Goal: Task Accomplishment & Management: Complete application form

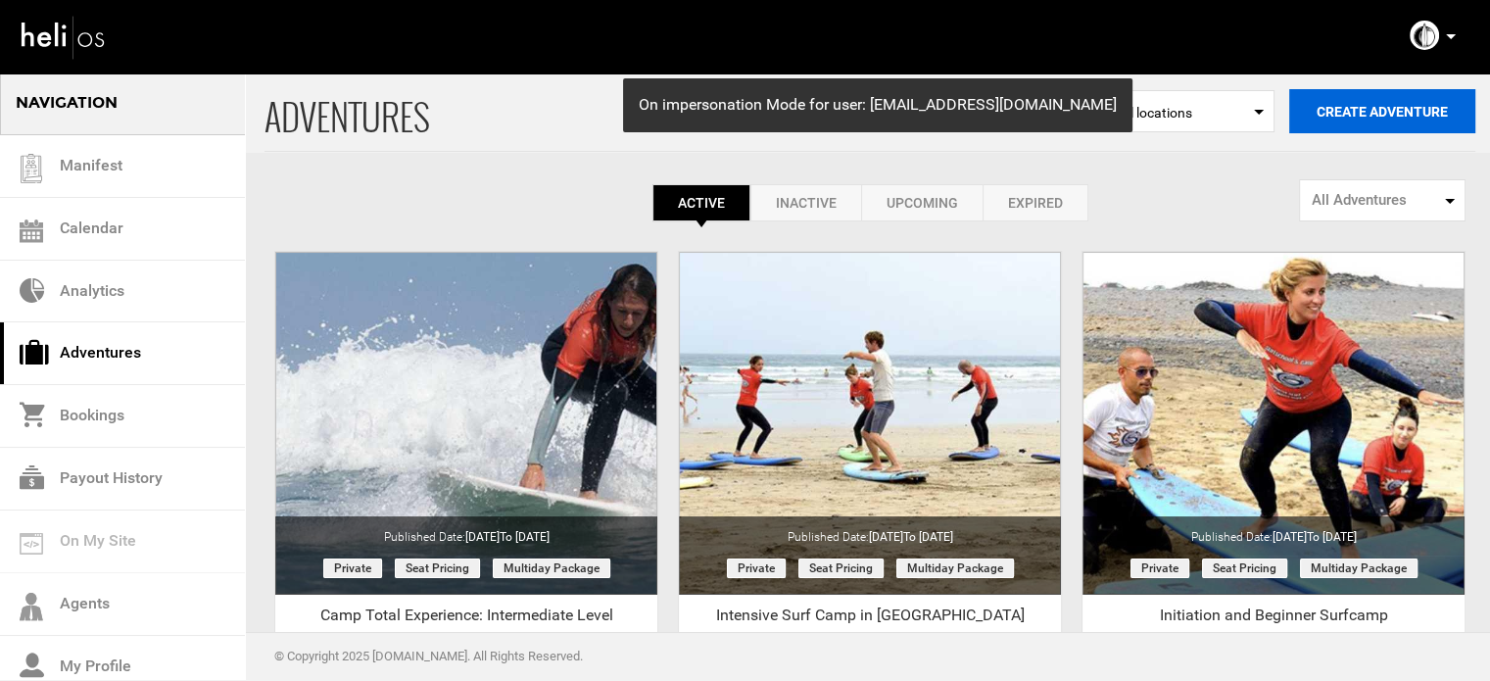
click at [1372, 120] on button "Create Adventure" at bounding box center [1382, 111] width 186 height 44
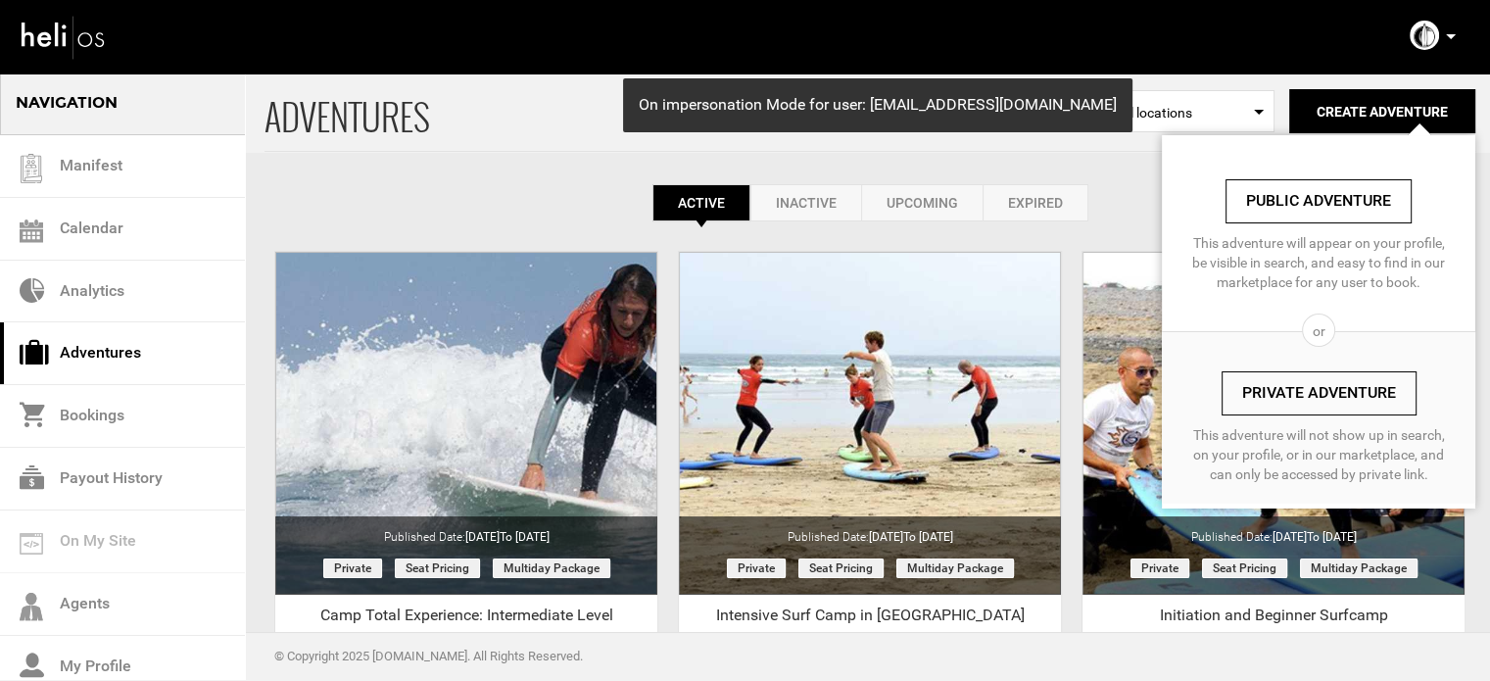
click at [1279, 407] on link "Private Adventure" at bounding box center [1319, 393] width 195 height 44
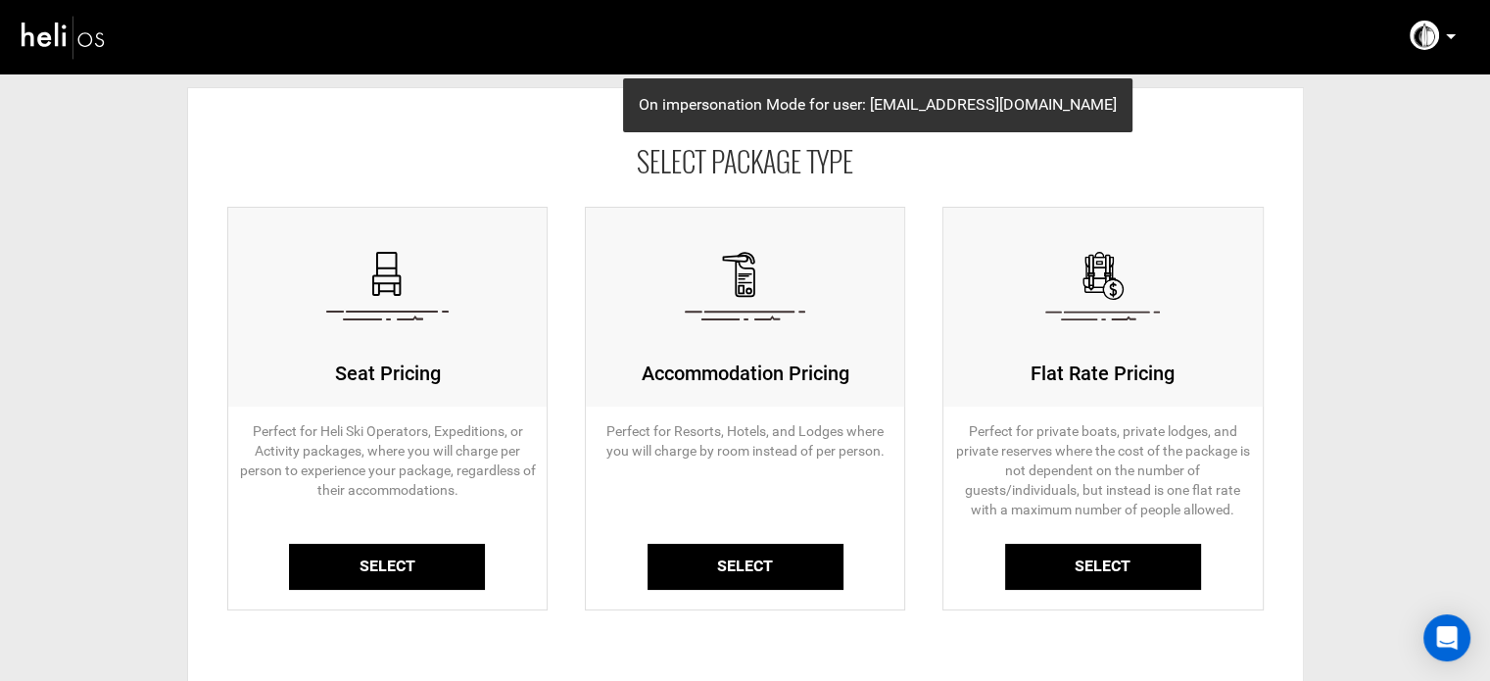
scroll to position [98, 0]
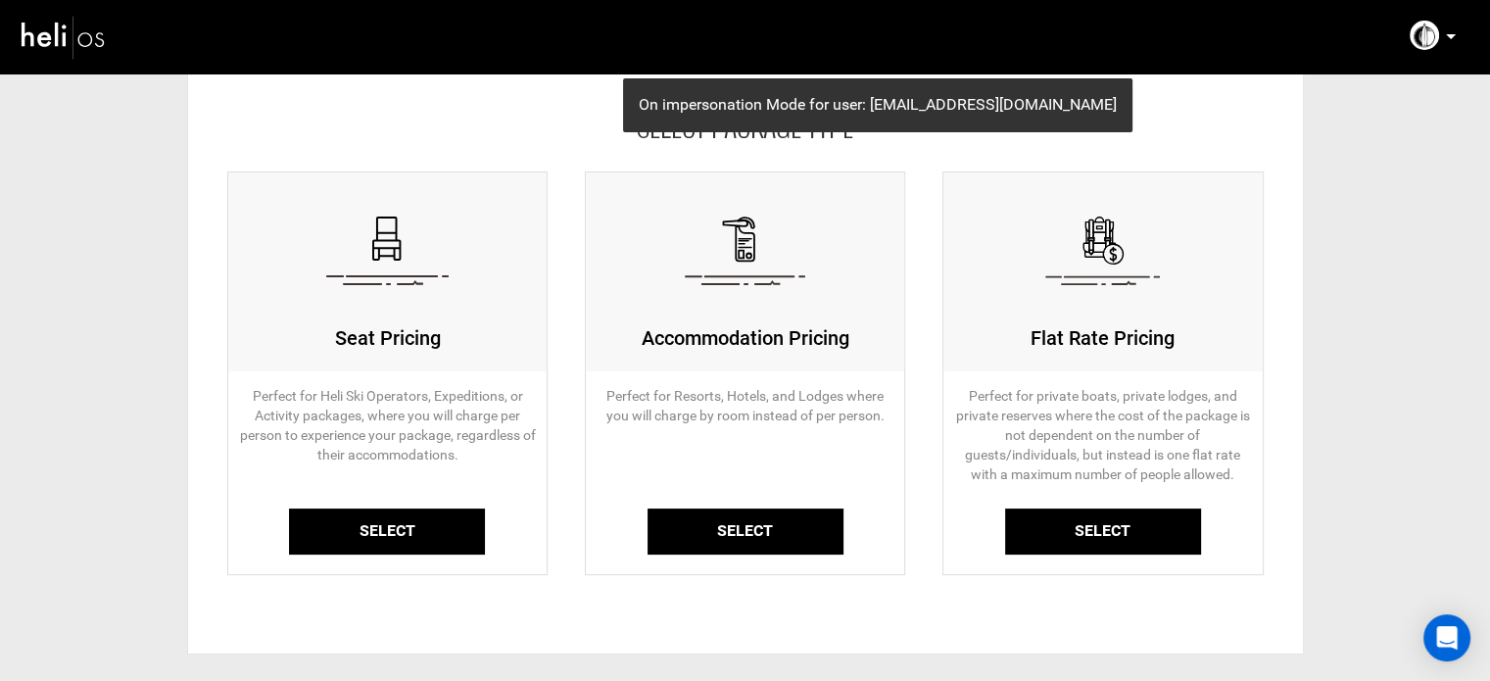
click at [368, 525] on link "Select" at bounding box center [387, 531] width 196 height 46
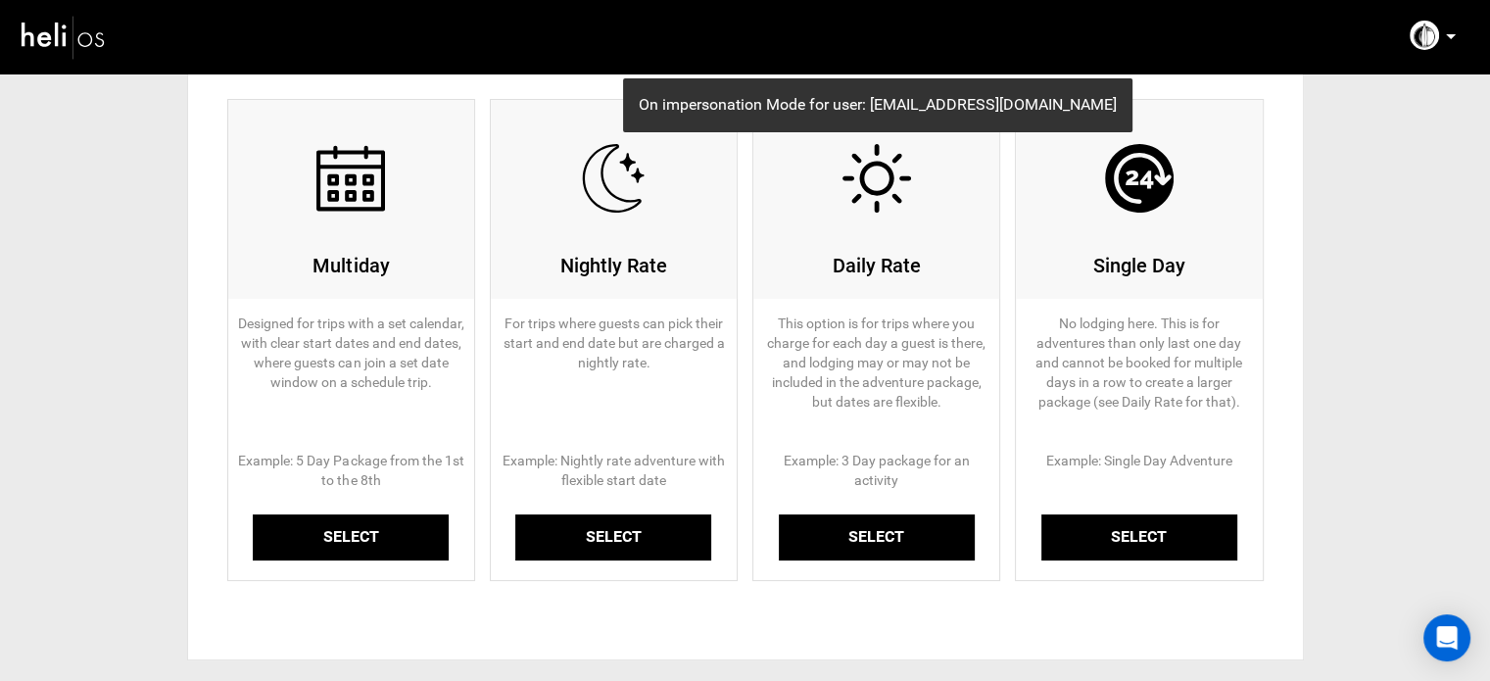
scroll to position [294, 0]
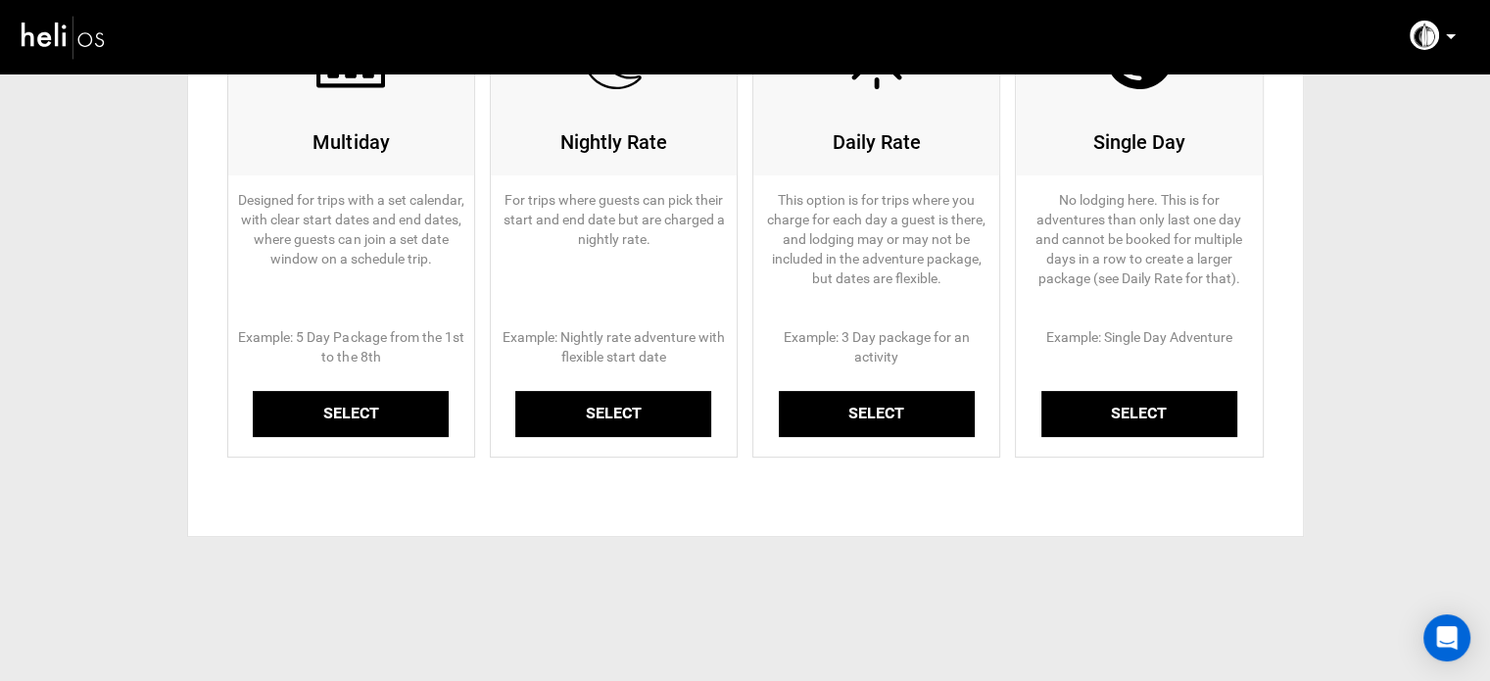
click at [363, 419] on link "Select" at bounding box center [351, 414] width 196 height 46
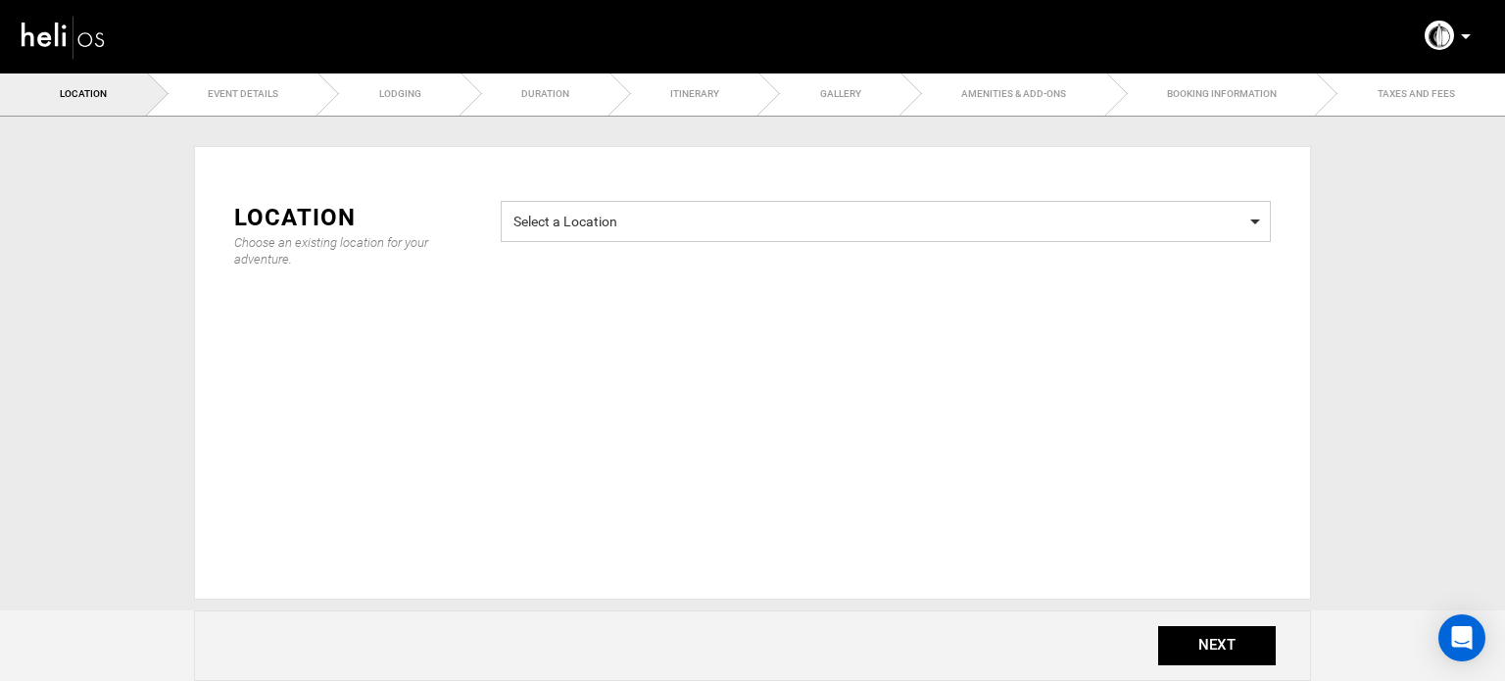
click at [768, 229] on span "Select a Location" at bounding box center [885, 219] width 745 height 24
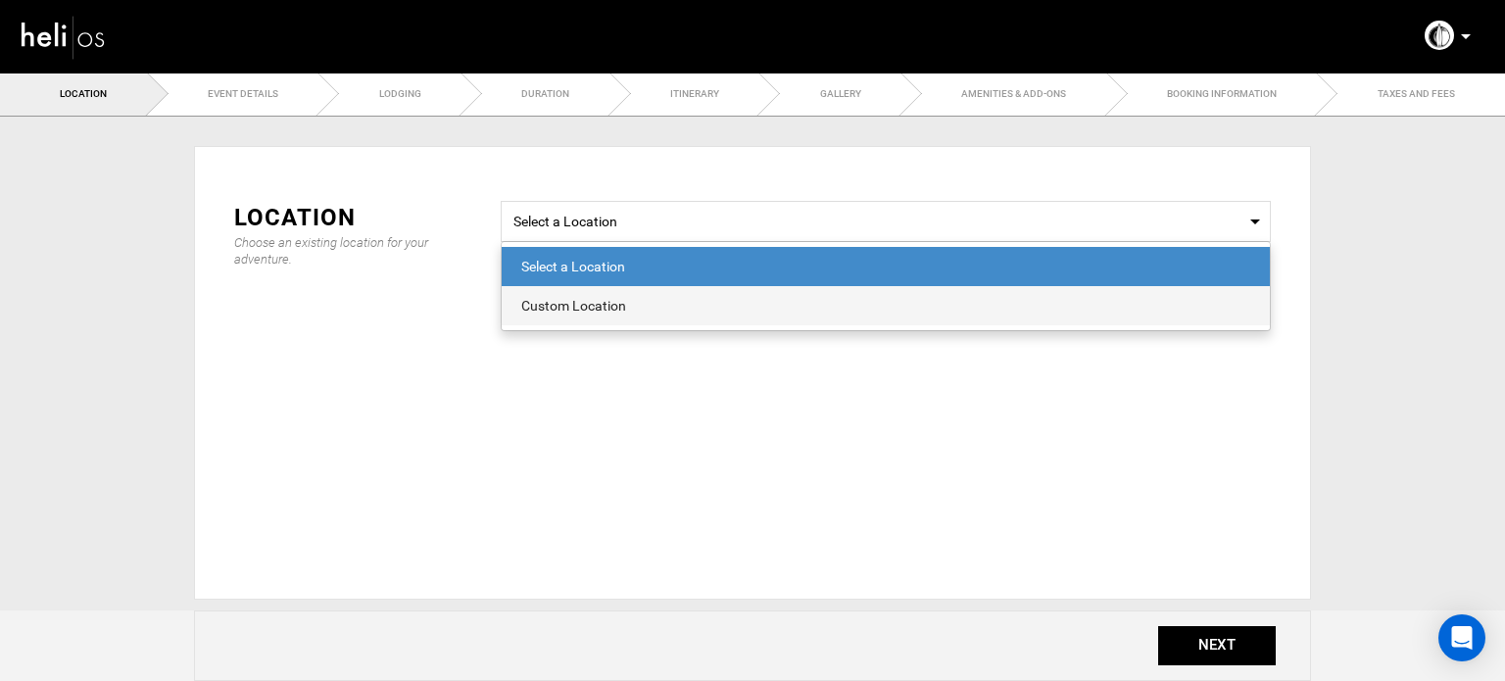
click at [693, 299] on div "Custom Location" at bounding box center [885, 306] width 729 height 20
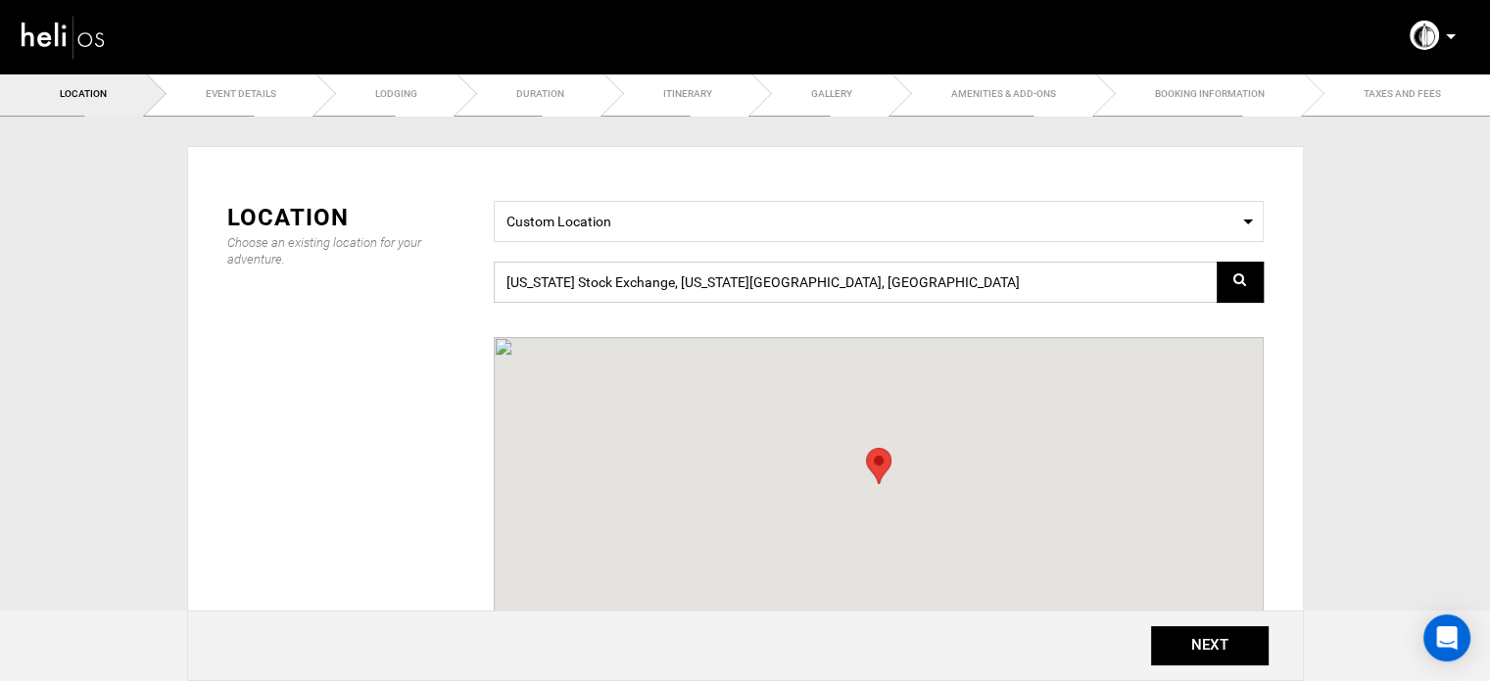
click at [563, 274] on input "[US_STATE] Stock Exchange, [US_STATE][GEOGRAPHIC_DATA], [GEOGRAPHIC_DATA]" at bounding box center [879, 282] width 770 height 41
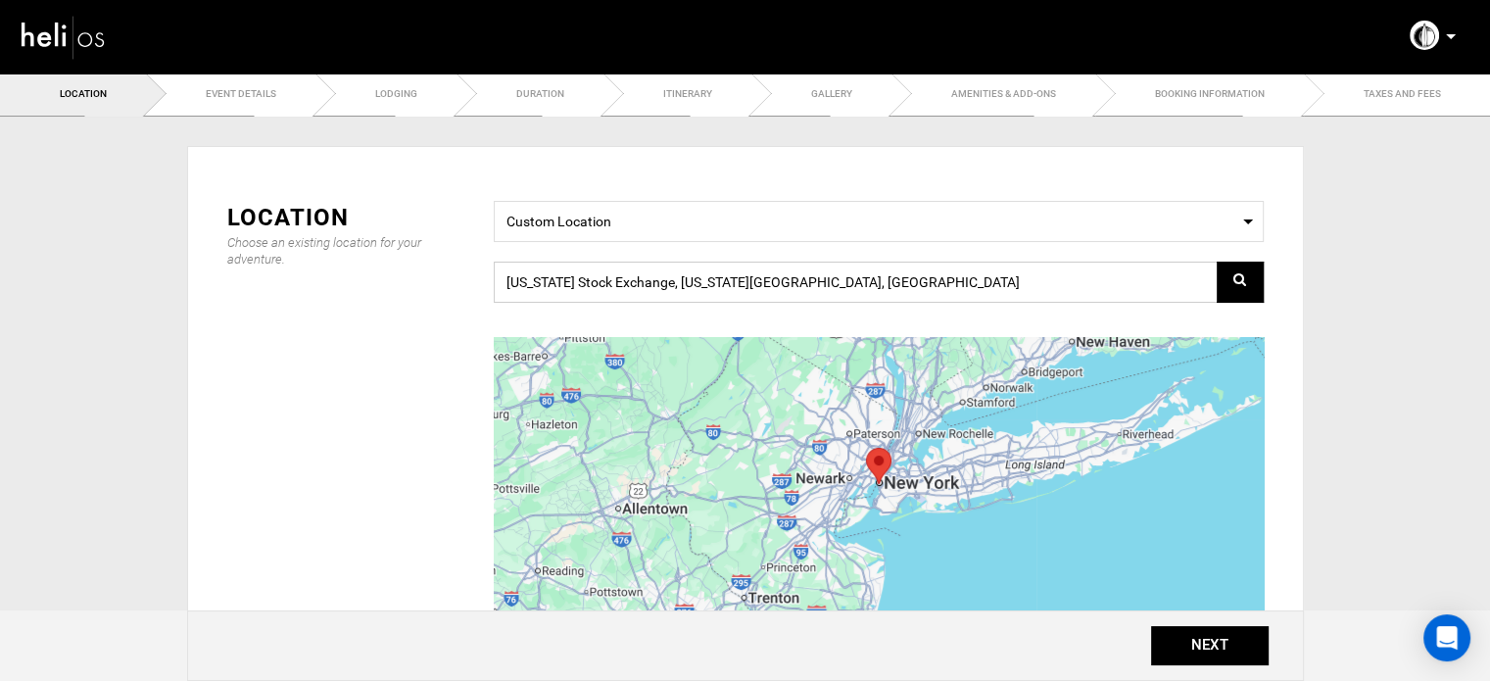
click at [563, 274] on input "[US_STATE] Stock Exchange, [US_STATE][GEOGRAPHIC_DATA], [GEOGRAPHIC_DATA]" at bounding box center [879, 282] width 770 height 41
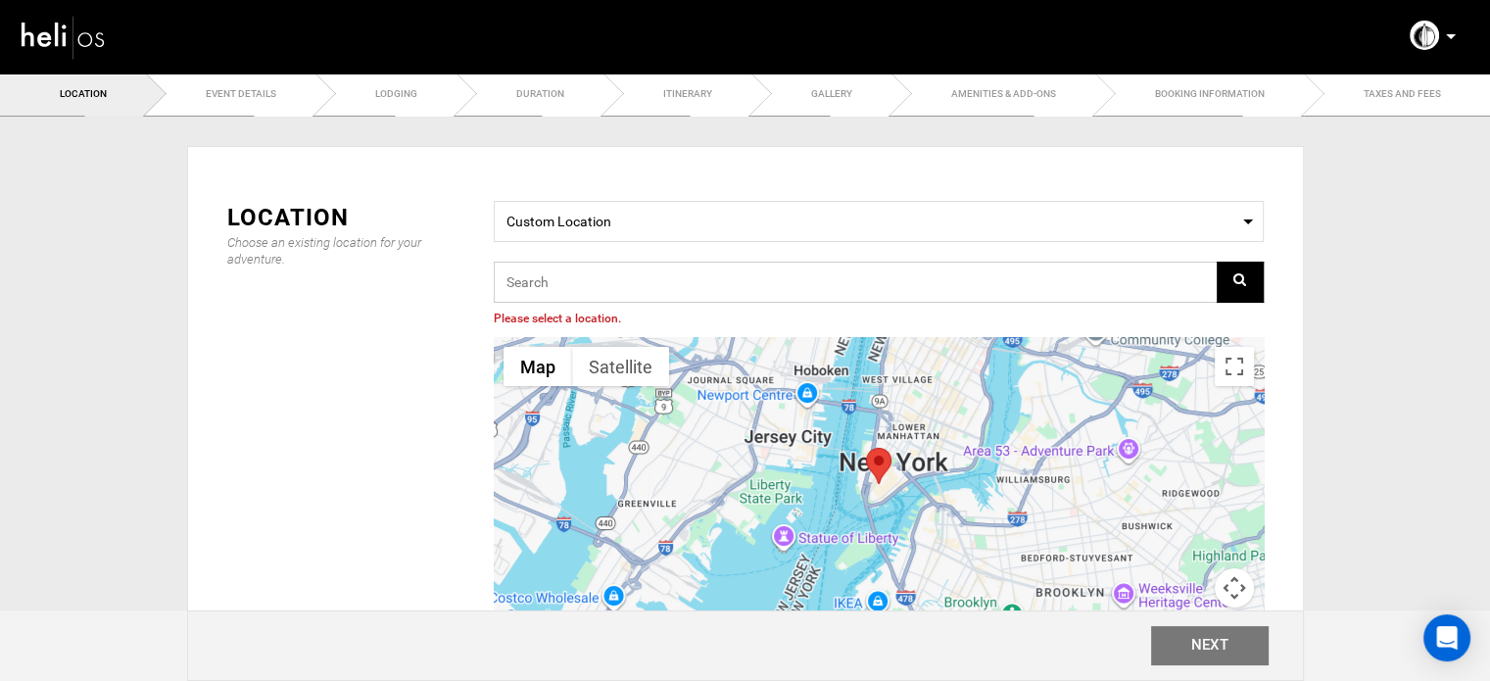
paste input "4C8P+R5, 35558 Caleta de Famara, [GEOGRAPHIC_DATA], [GEOGRAPHIC_DATA]"
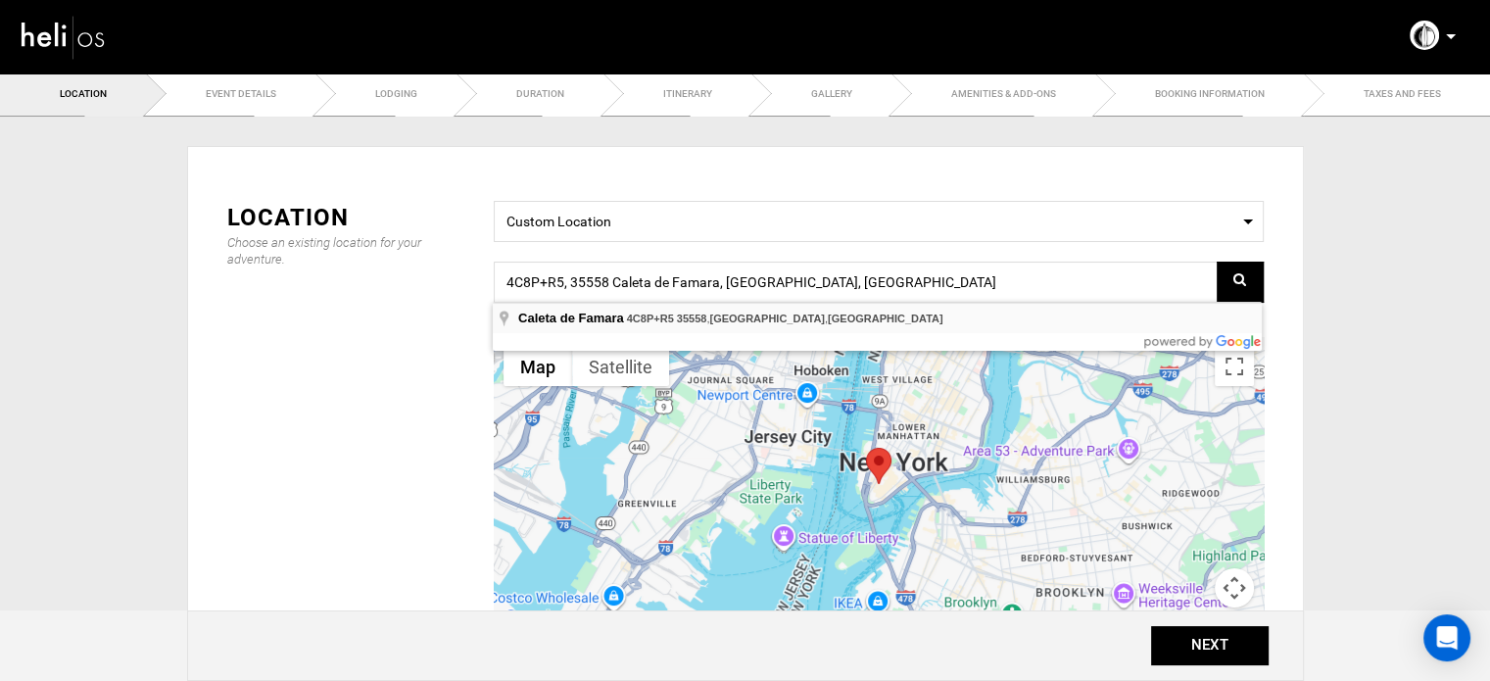
type input "4C8P+R5, 35558 Caleta de Famara, [GEOGRAPHIC_DATA], [GEOGRAPHIC_DATA]"
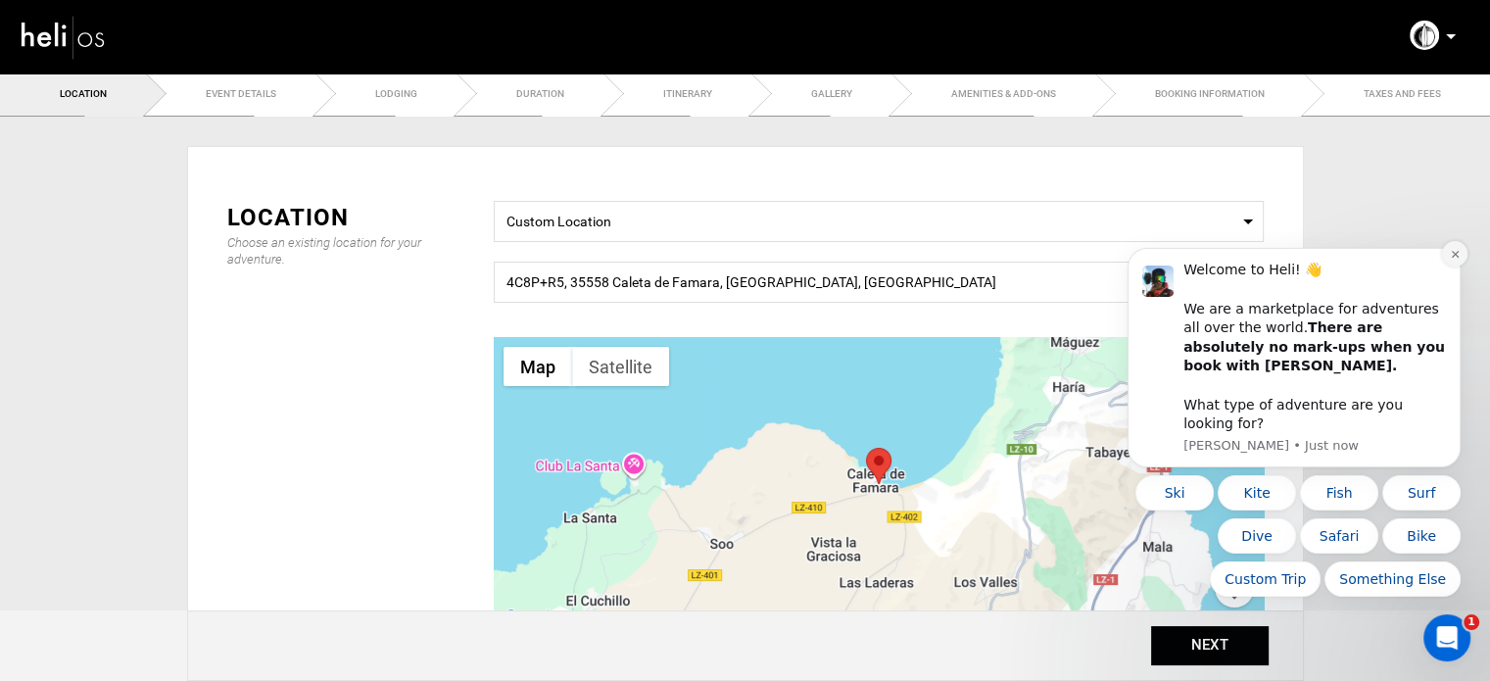
click at [1457, 265] on button "Dismiss notification" at bounding box center [1454, 253] width 25 height 25
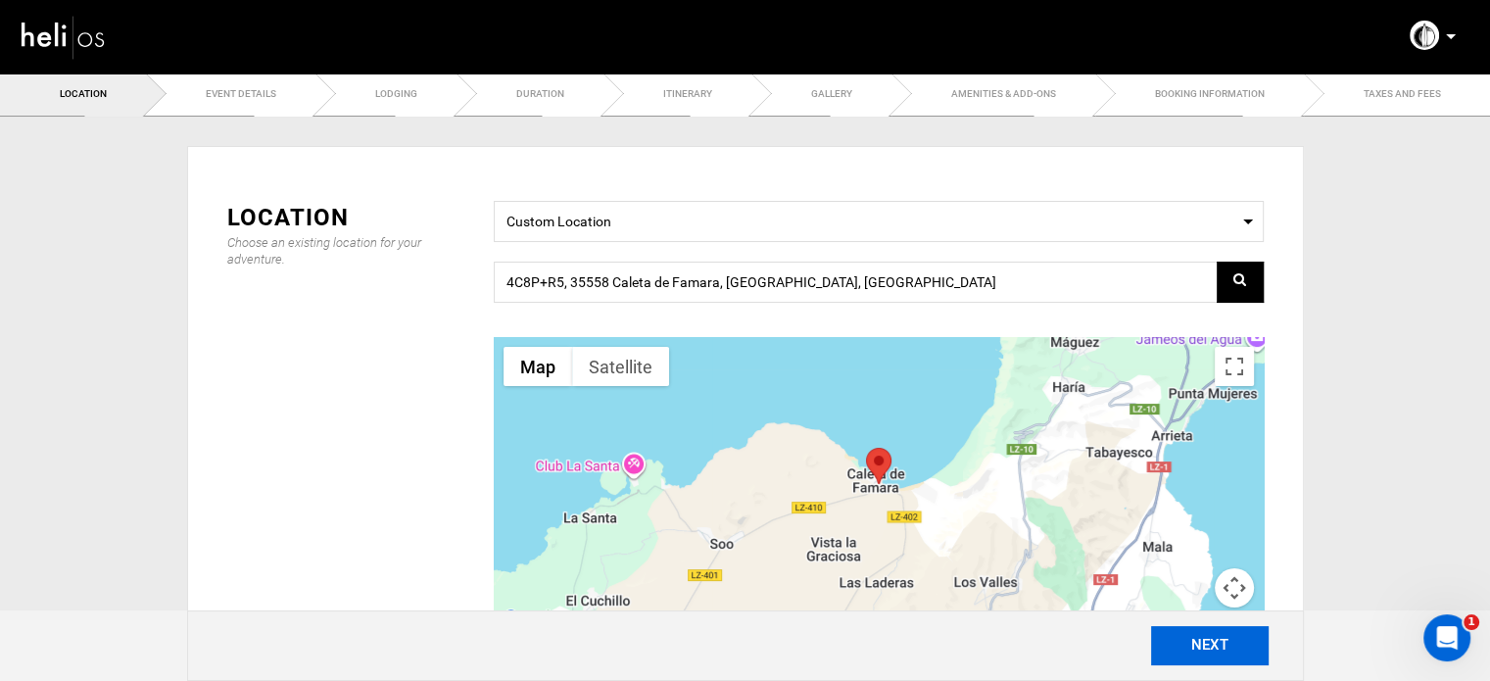
click at [1222, 627] on button "NEXT" at bounding box center [1210, 645] width 118 height 39
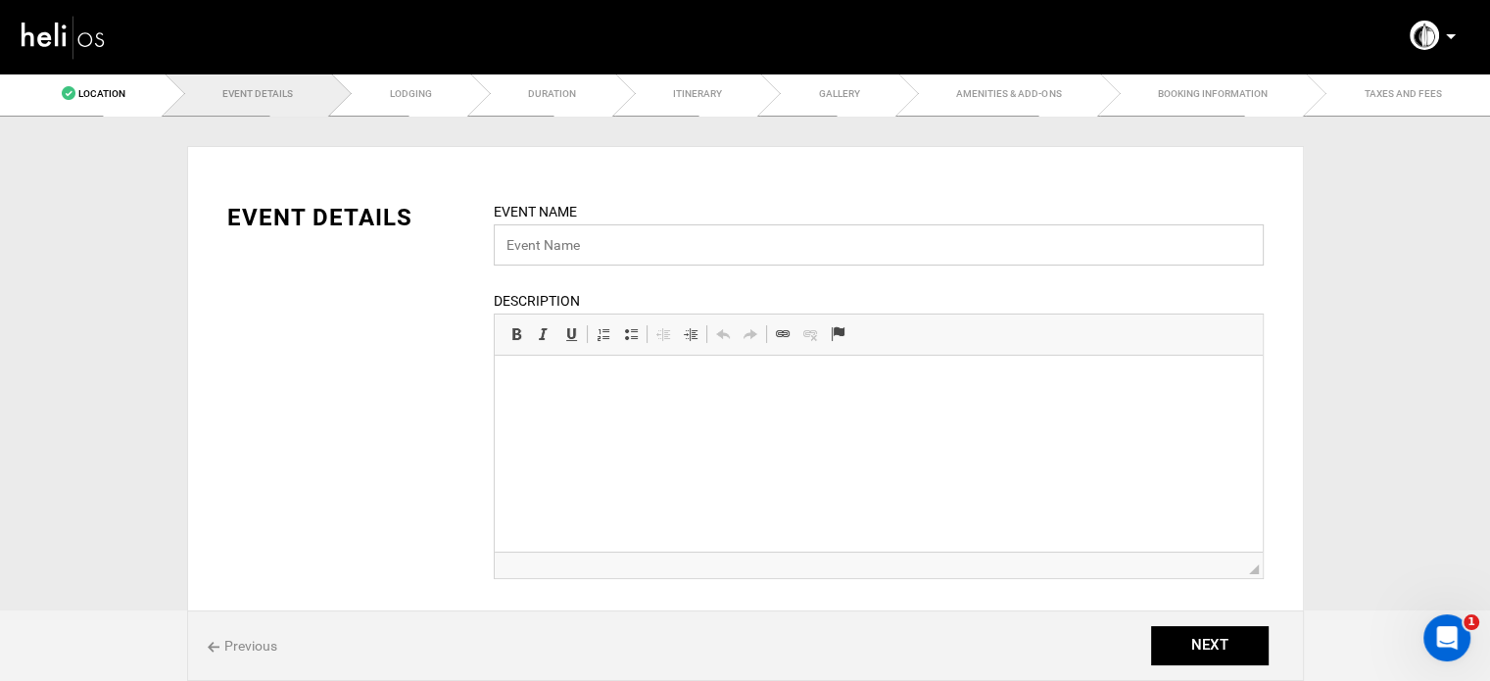
click at [605, 245] on input "text" at bounding box center [879, 244] width 770 height 41
paste input "Surfing holiday for beginners and advanced"
type input "Surfing holiday for beginners and advanced"
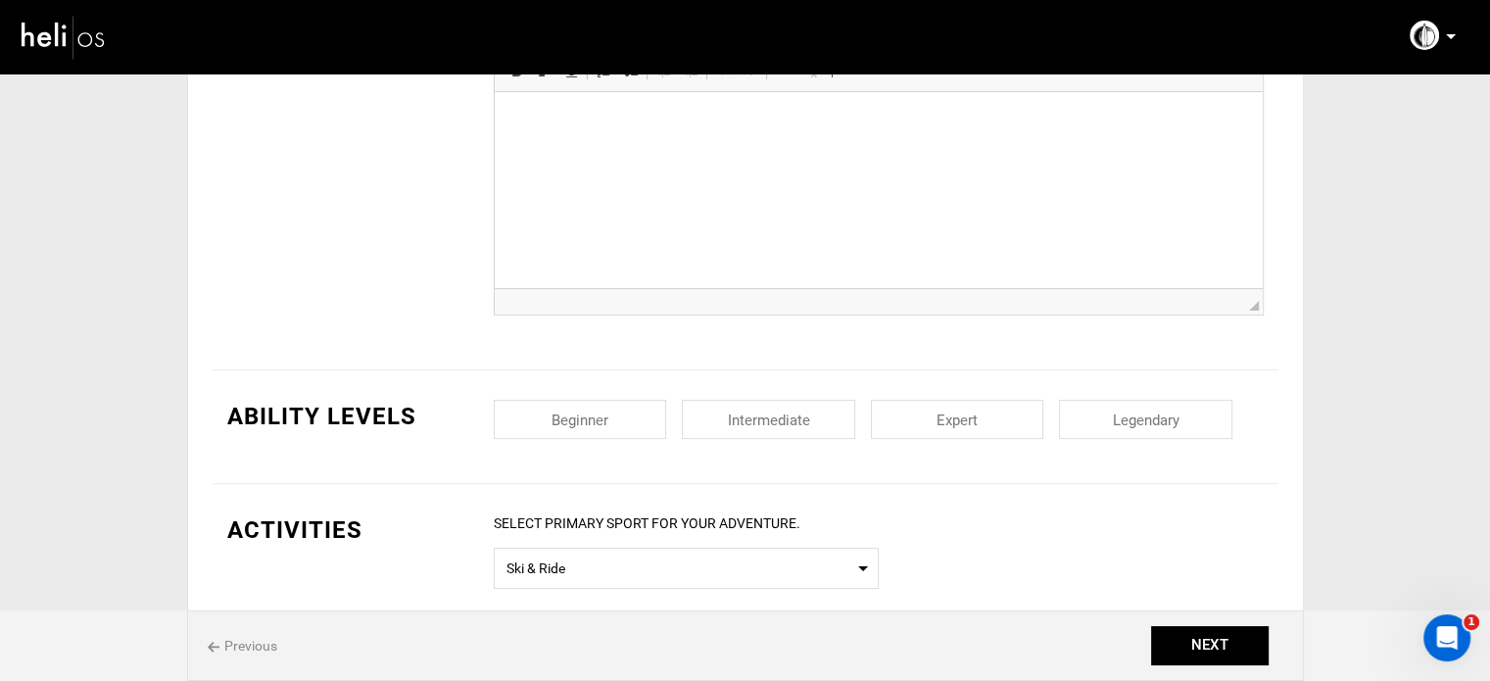
scroll to position [294, 0]
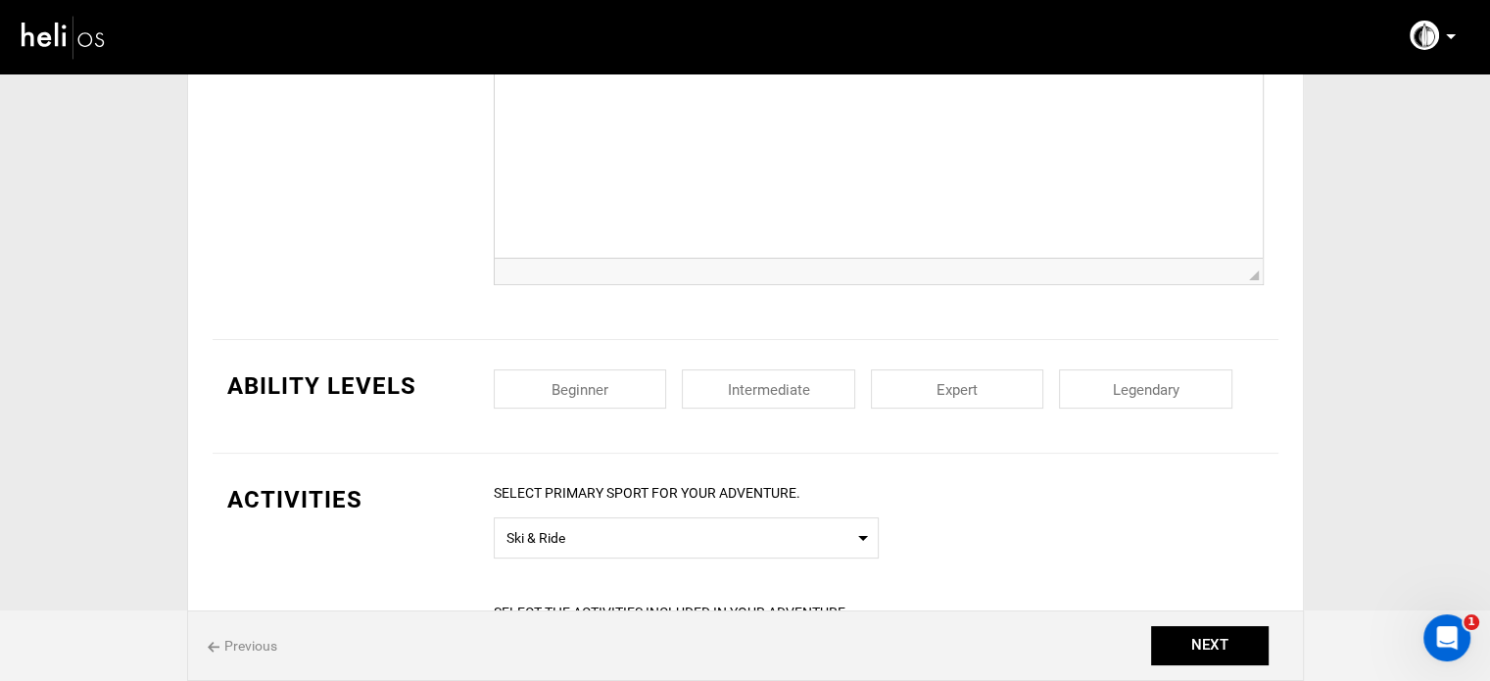
click at [610, 391] on input "checkbox" at bounding box center [580, 388] width 173 height 39
checkbox input "true"
drag, startPoint x: 793, startPoint y: 399, endPoint x: 942, endPoint y: 385, distance: 149.6
click at [797, 399] on input "checkbox" at bounding box center [768, 388] width 173 height 39
checkbox input "true"
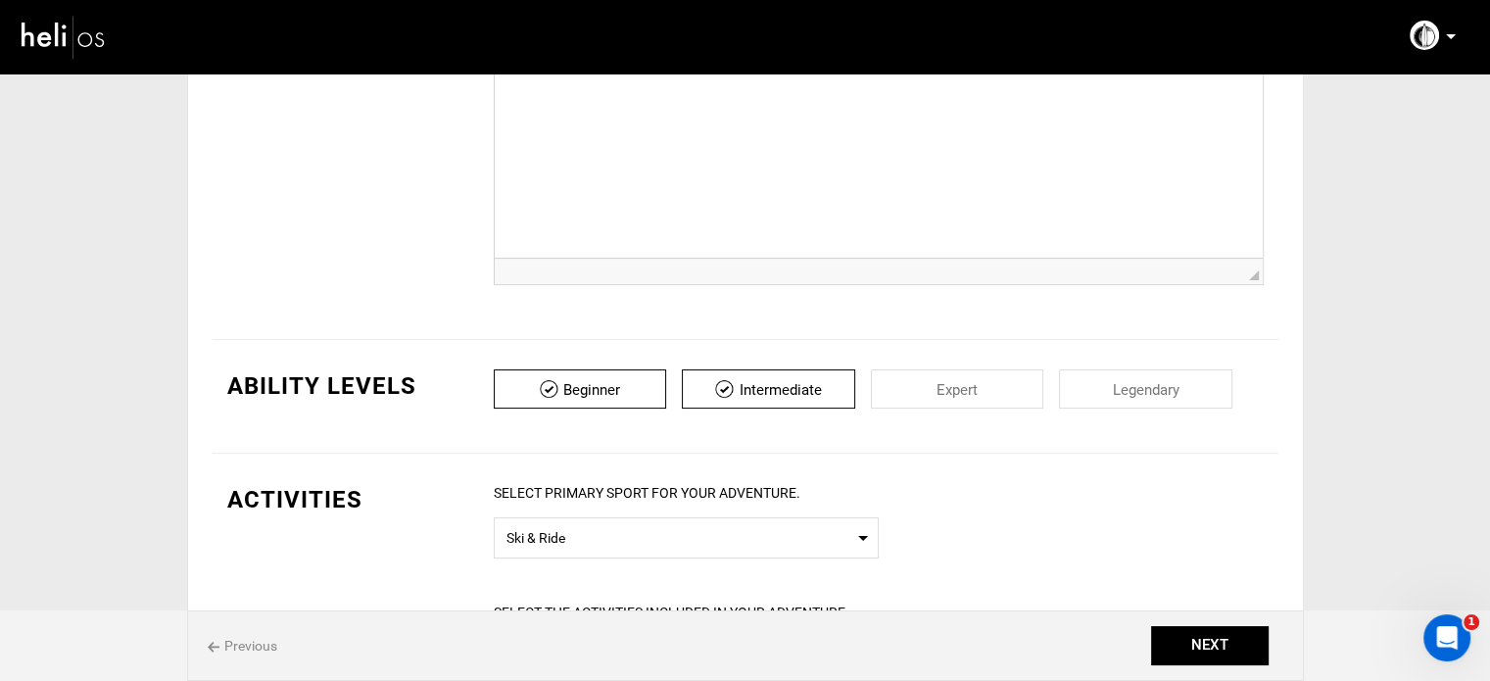
drag, startPoint x: 944, startPoint y: 384, endPoint x: 1135, endPoint y: 380, distance: 191.1
click at [956, 384] on input "checkbox" at bounding box center [957, 388] width 173 height 39
checkbox input "true"
click at [1145, 379] on input "checkbox" at bounding box center [1145, 388] width 173 height 39
checkbox input "true"
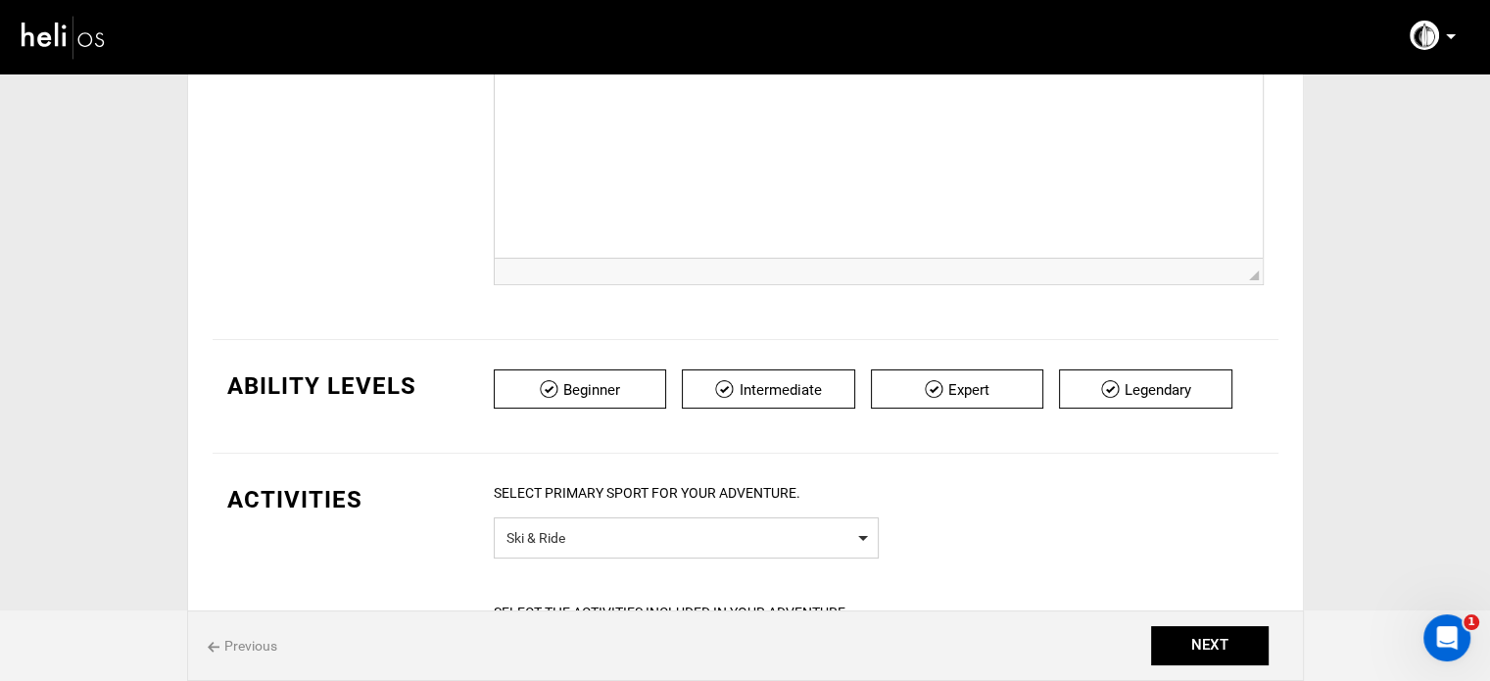
click at [678, 528] on span "Ski & Ride" at bounding box center [687, 535] width 360 height 24
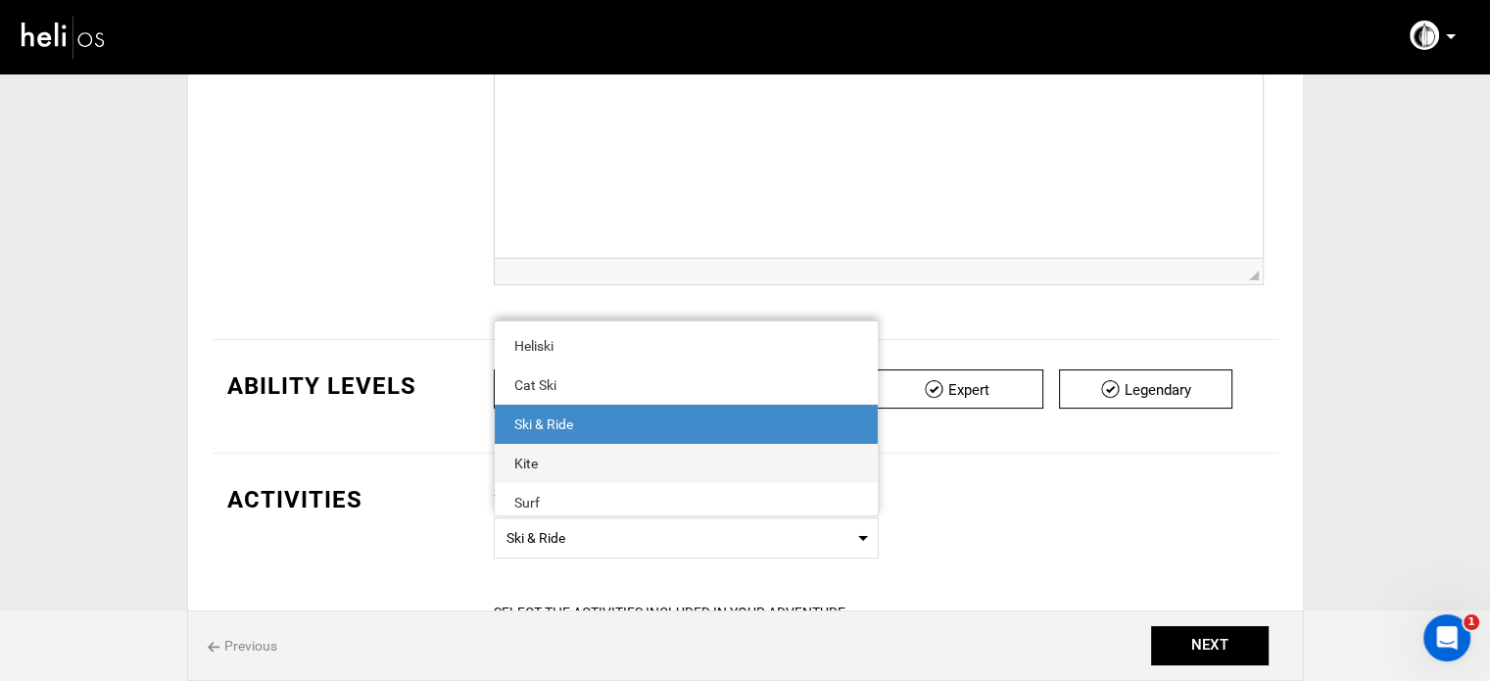
click at [573, 477] on span "Kite" at bounding box center [686, 463] width 383 height 39
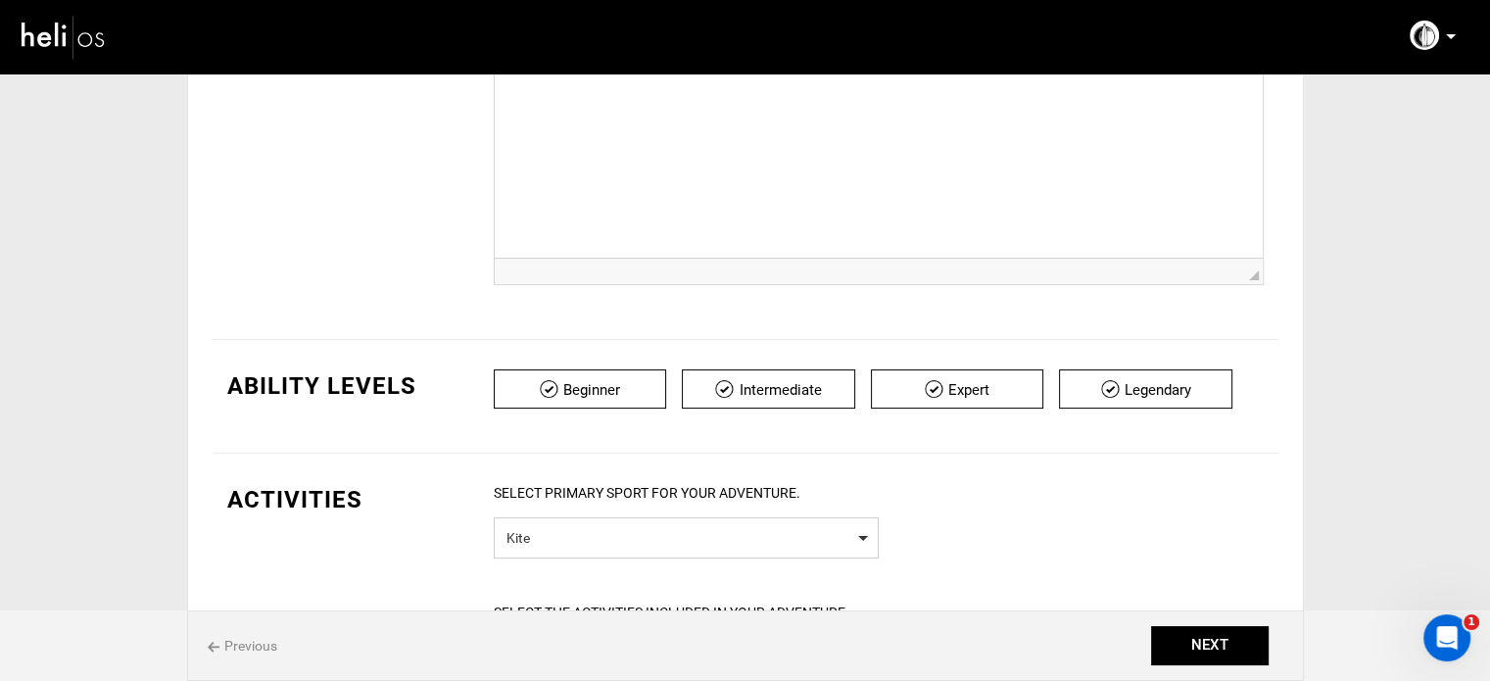
click at [567, 526] on span "Kite" at bounding box center [687, 535] width 360 height 24
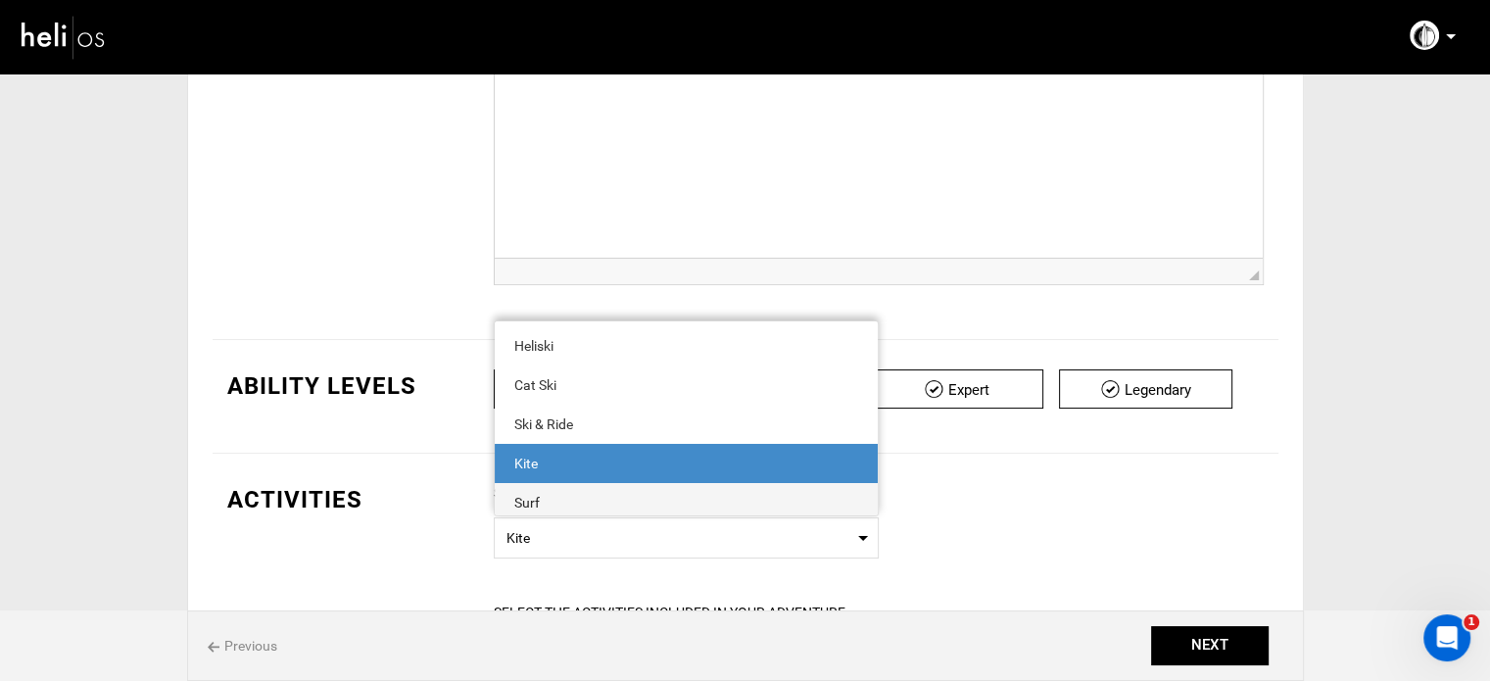
click at [563, 505] on div "Surf" at bounding box center [686, 503] width 344 height 20
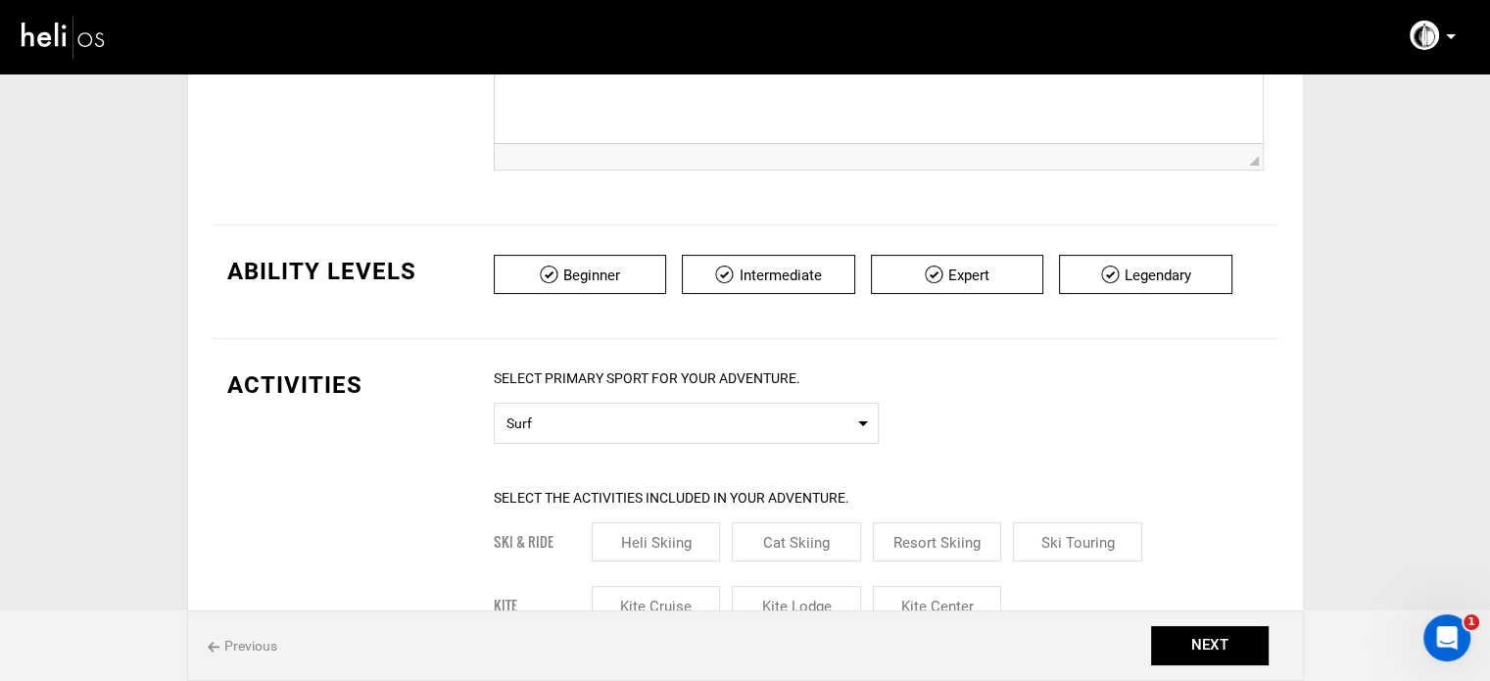
scroll to position [686, 0]
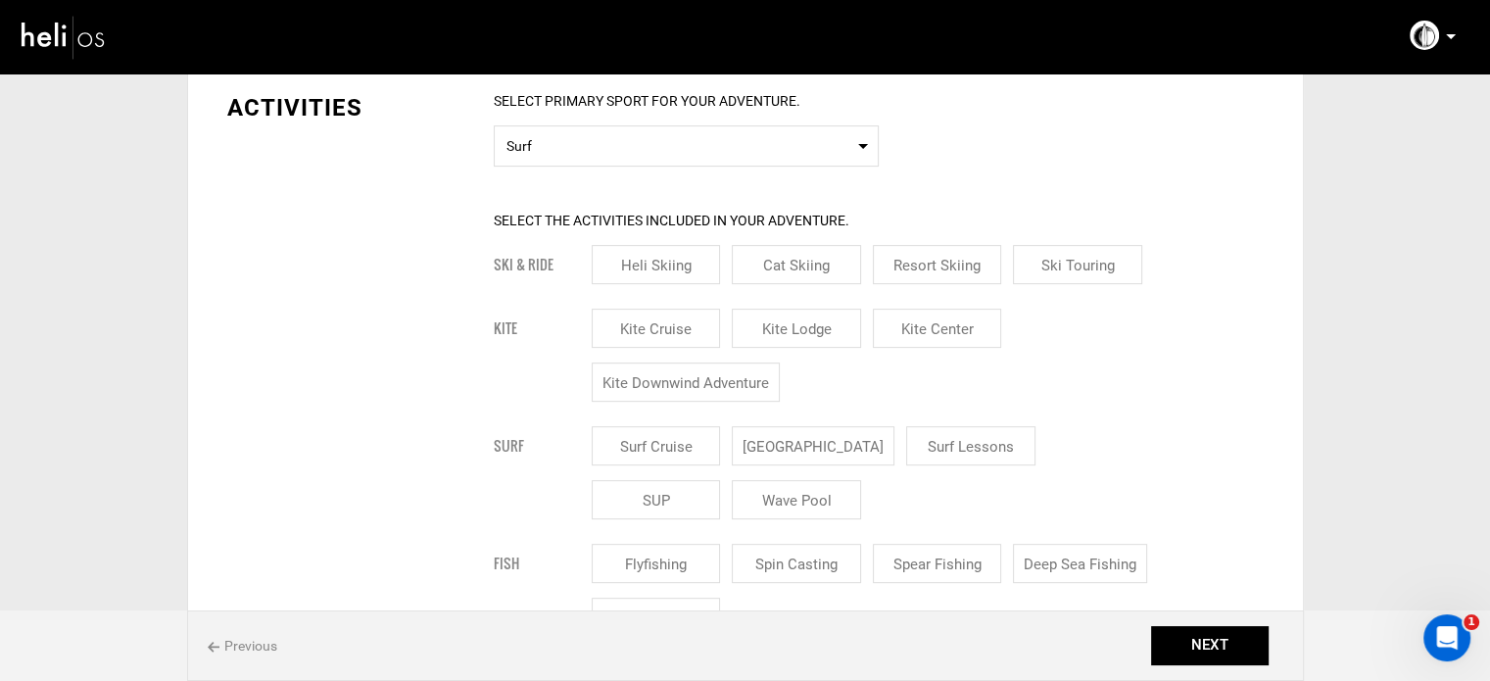
click at [813, 442] on input "[GEOGRAPHIC_DATA]" at bounding box center [813, 445] width 163 height 39
checkbox input "true"
click at [976, 444] on input "Surf Lessons" at bounding box center [994, 445] width 129 height 39
checkbox input "true"
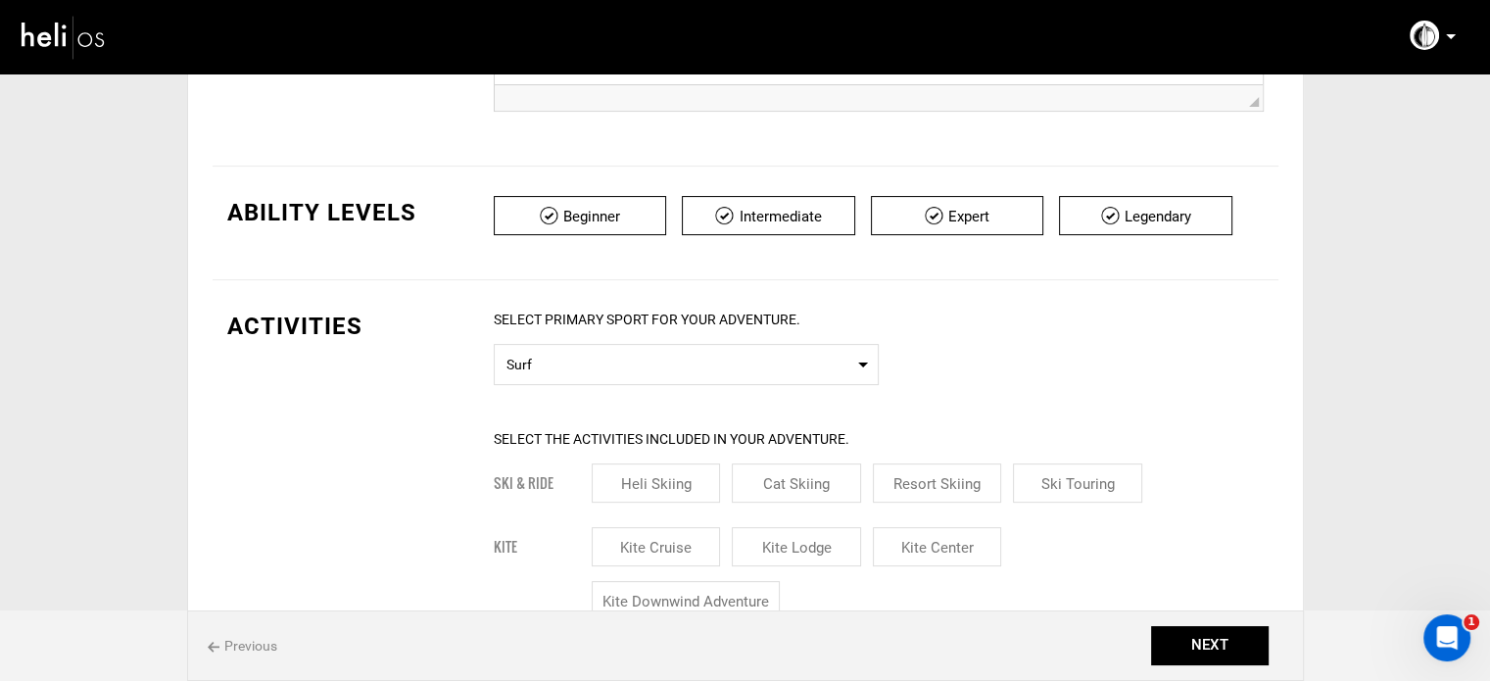
scroll to position [196, 0]
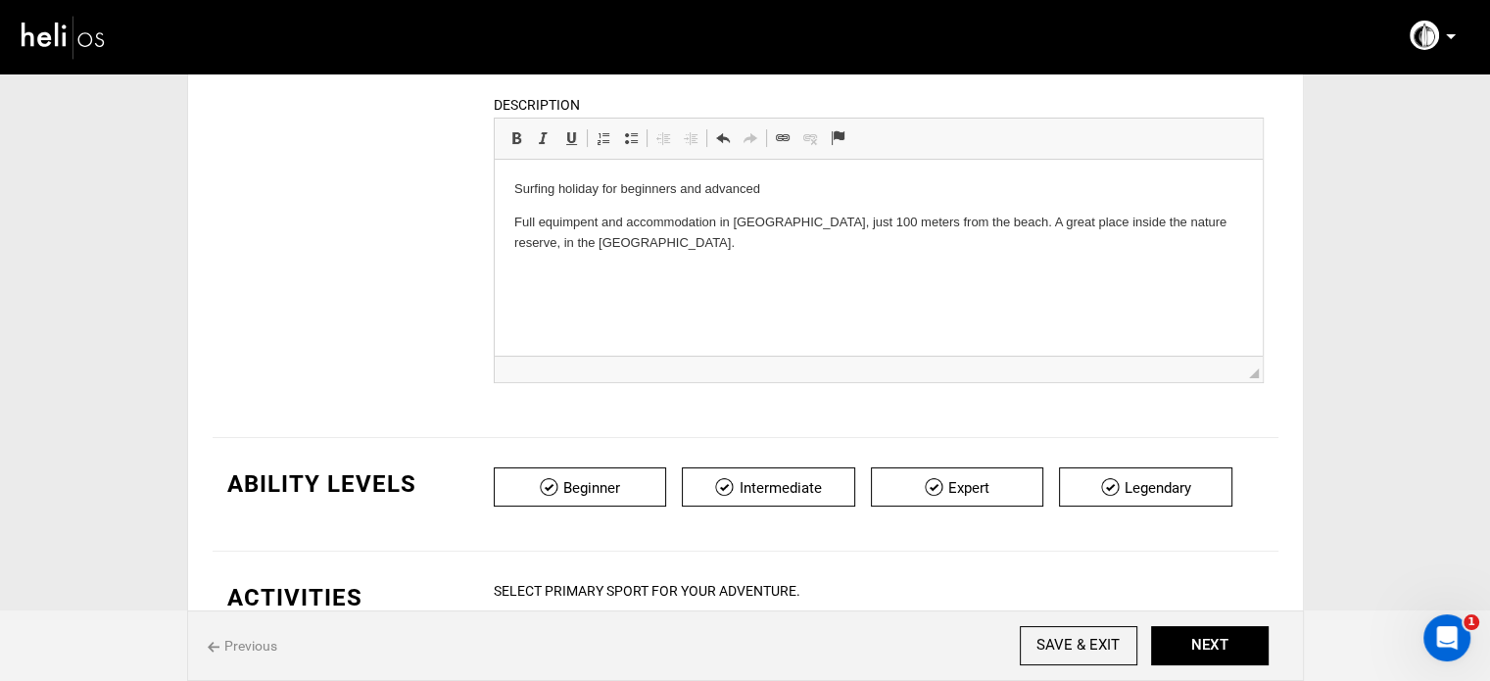
click at [709, 256] on html "Surfing holiday for beginners and advanced Full equimpent and accommodation in …" at bounding box center [878, 216] width 768 height 113
paste body
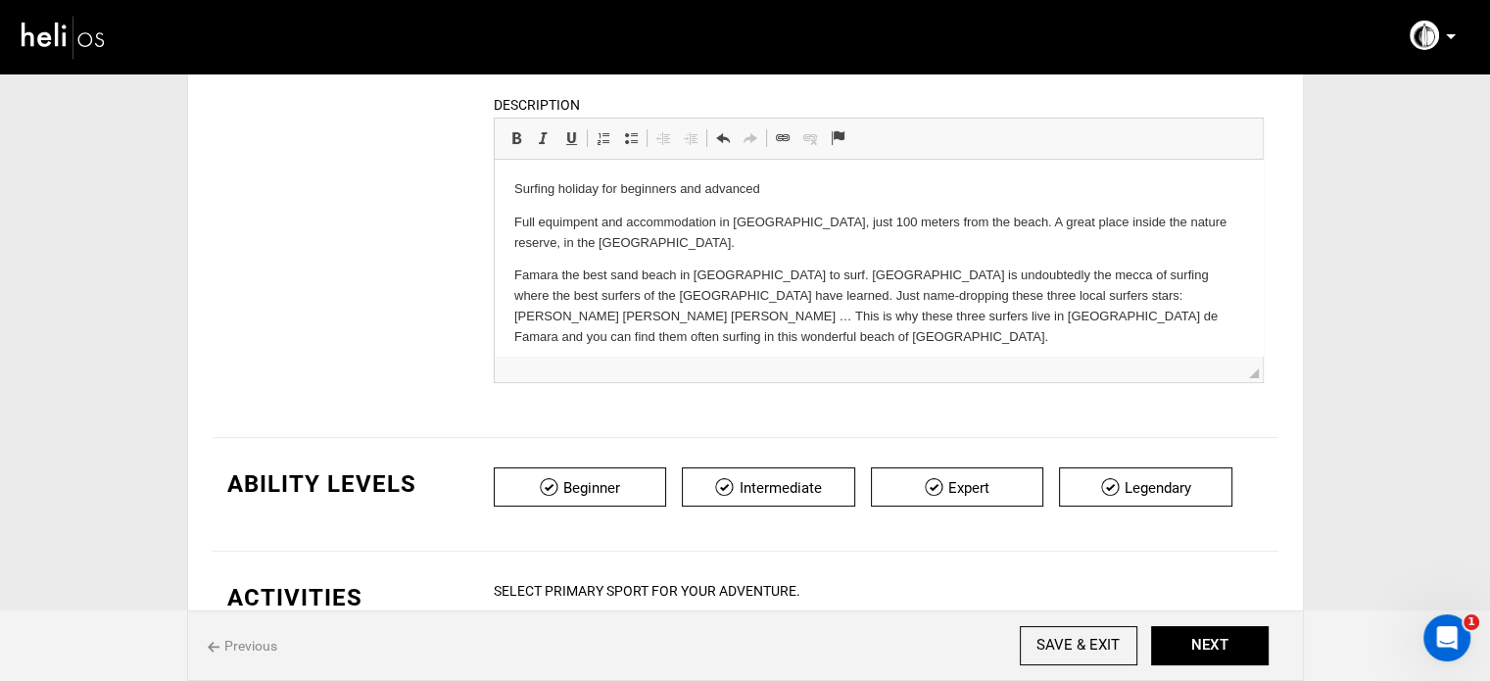
click at [612, 318] on p "Famara the best sand beach in [GEOGRAPHIC_DATA] to surf. [GEOGRAPHIC_DATA] is u…" at bounding box center [877, 306] width 729 height 81
click at [644, 348] on html "Surfing holiday for beginners and advanced Full equimpent and accommodation in …" at bounding box center [878, 264] width 768 height 208
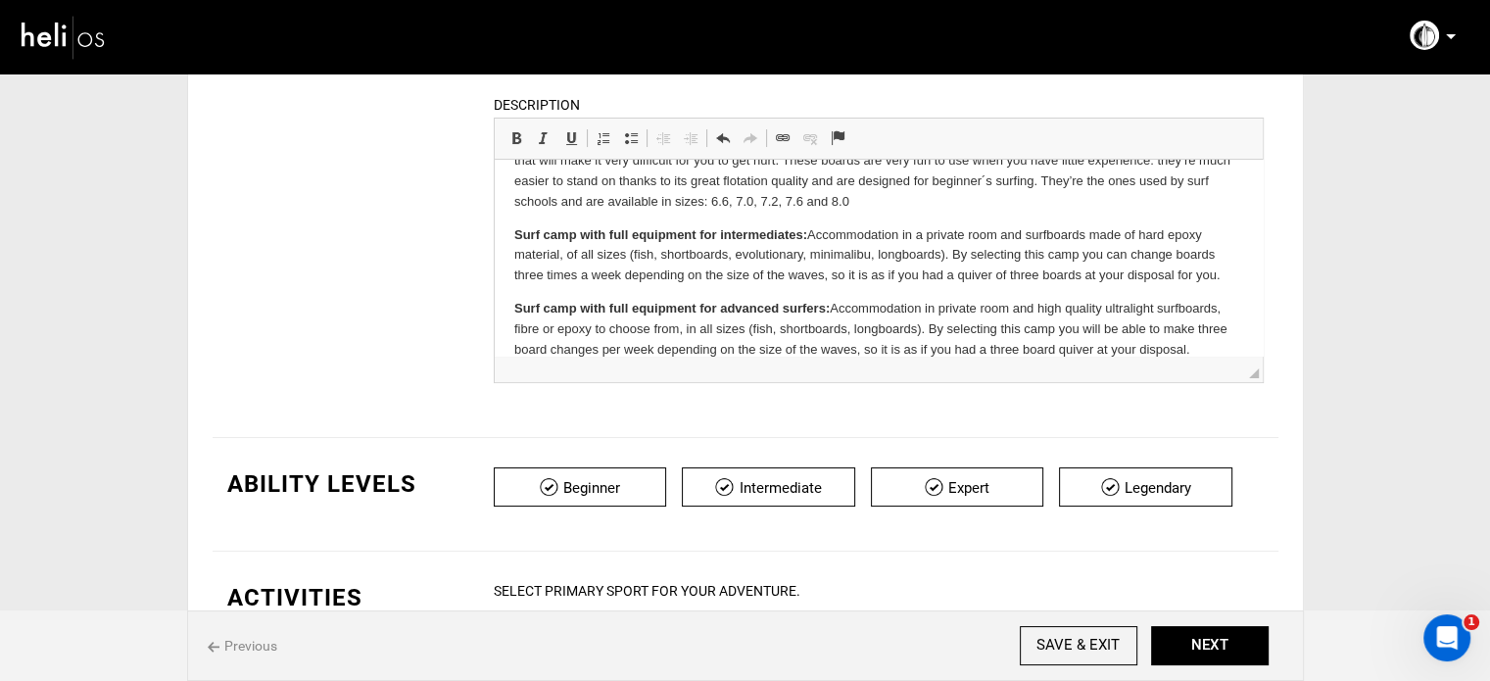
scroll to position [0, 0]
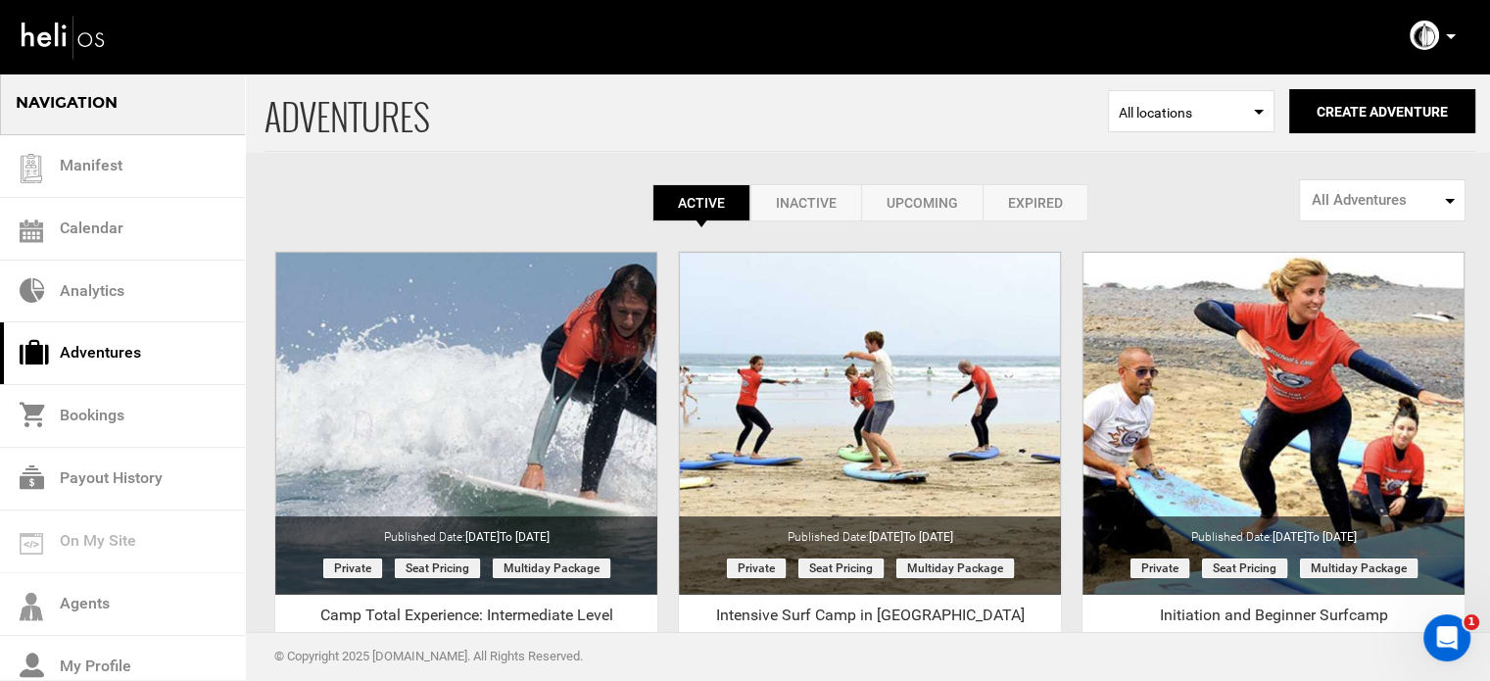
click at [1456, 34] on div "Complete Your Profile Account Settings Change Password Logout" at bounding box center [1435, 36] width 71 height 38
click at [1454, 38] on icon at bounding box center [1451, 36] width 10 height 5
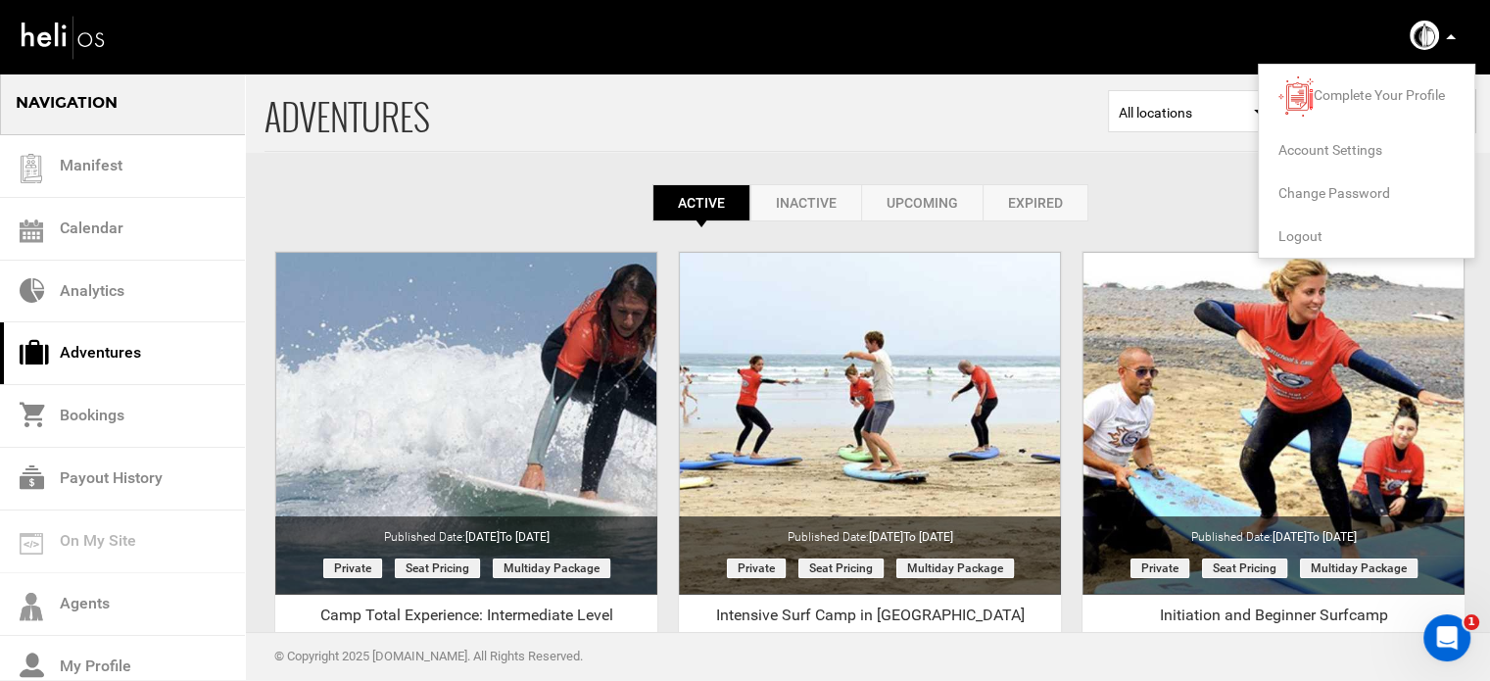
click at [1314, 229] on span "Logout" at bounding box center [1301, 236] width 44 height 16
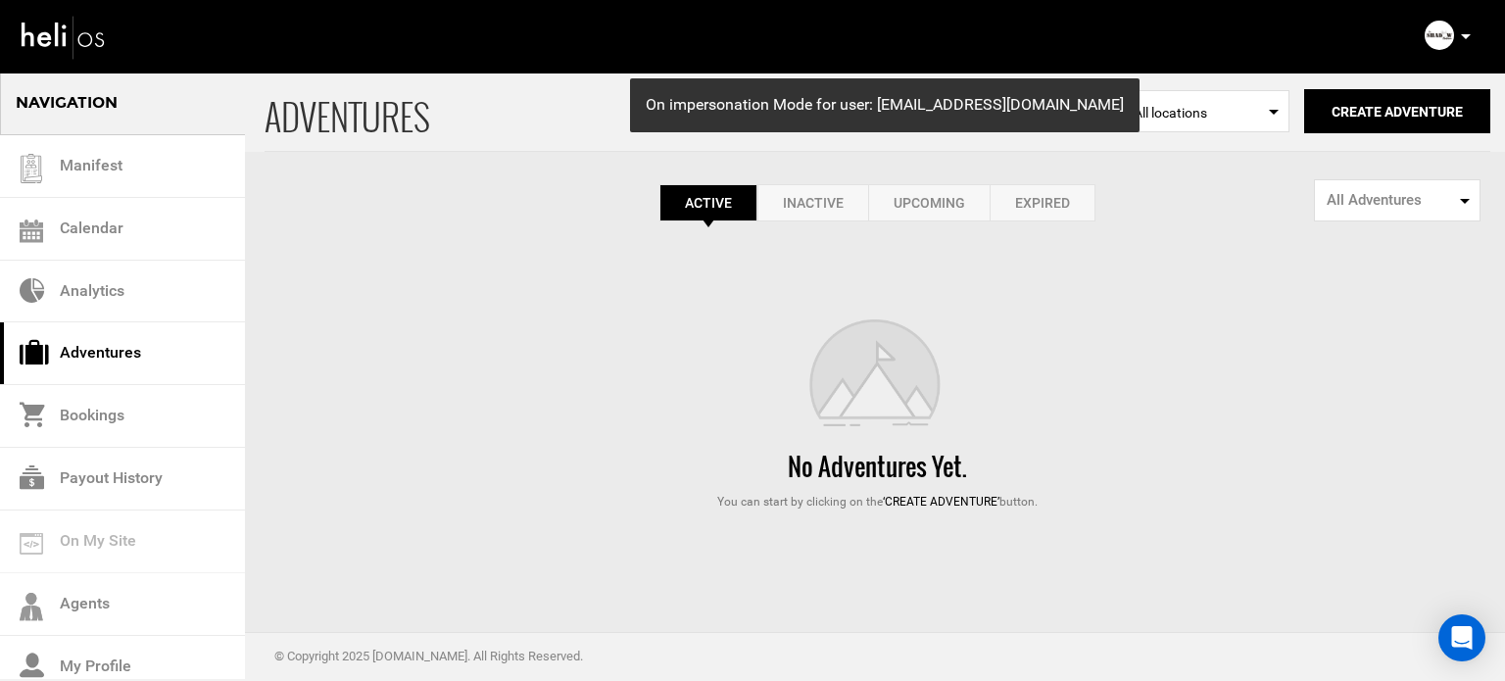
click at [1042, 212] on link "Expired" at bounding box center [1043, 202] width 106 height 37
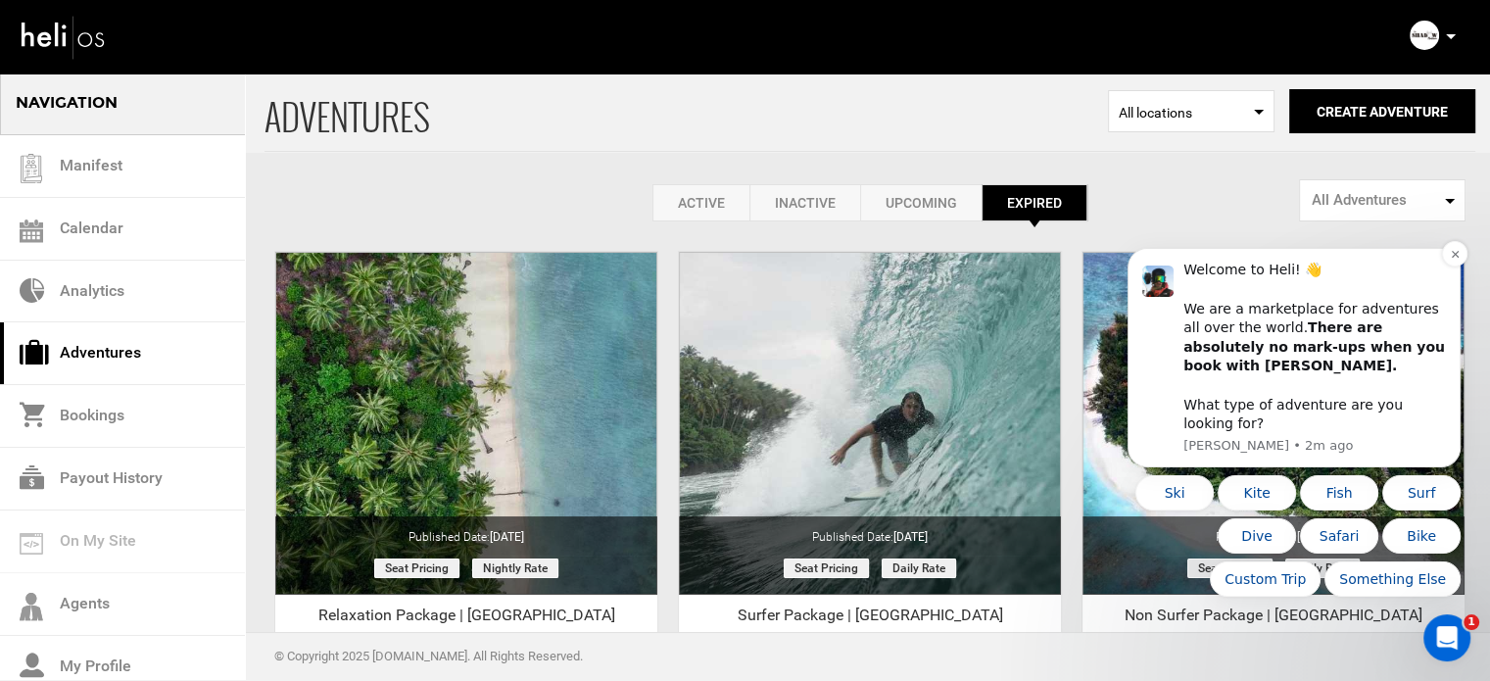
click at [1442, 266] on button "Dismiss notification" at bounding box center [1454, 253] width 25 height 25
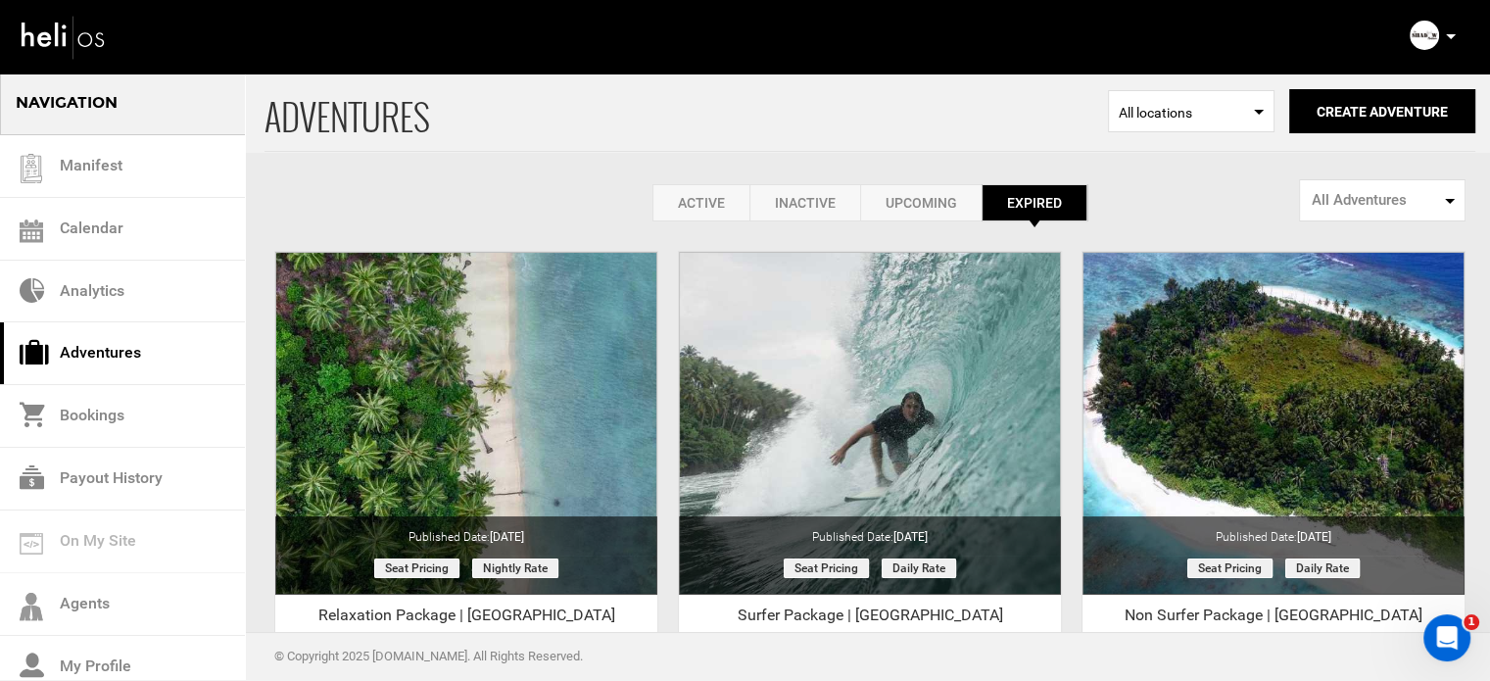
click at [676, 202] on link "Active" at bounding box center [701, 202] width 97 height 37
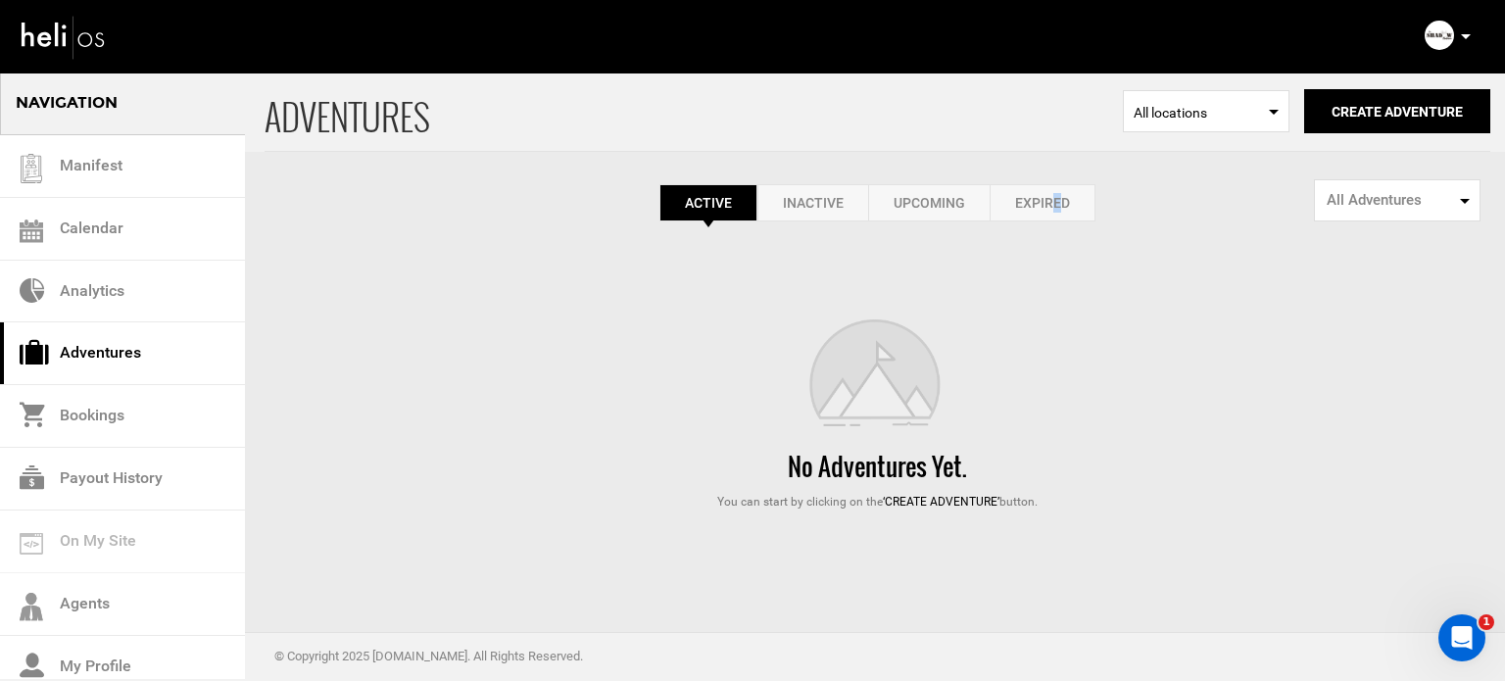
click at [1055, 194] on link "Expired" at bounding box center [1043, 202] width 106 height 37
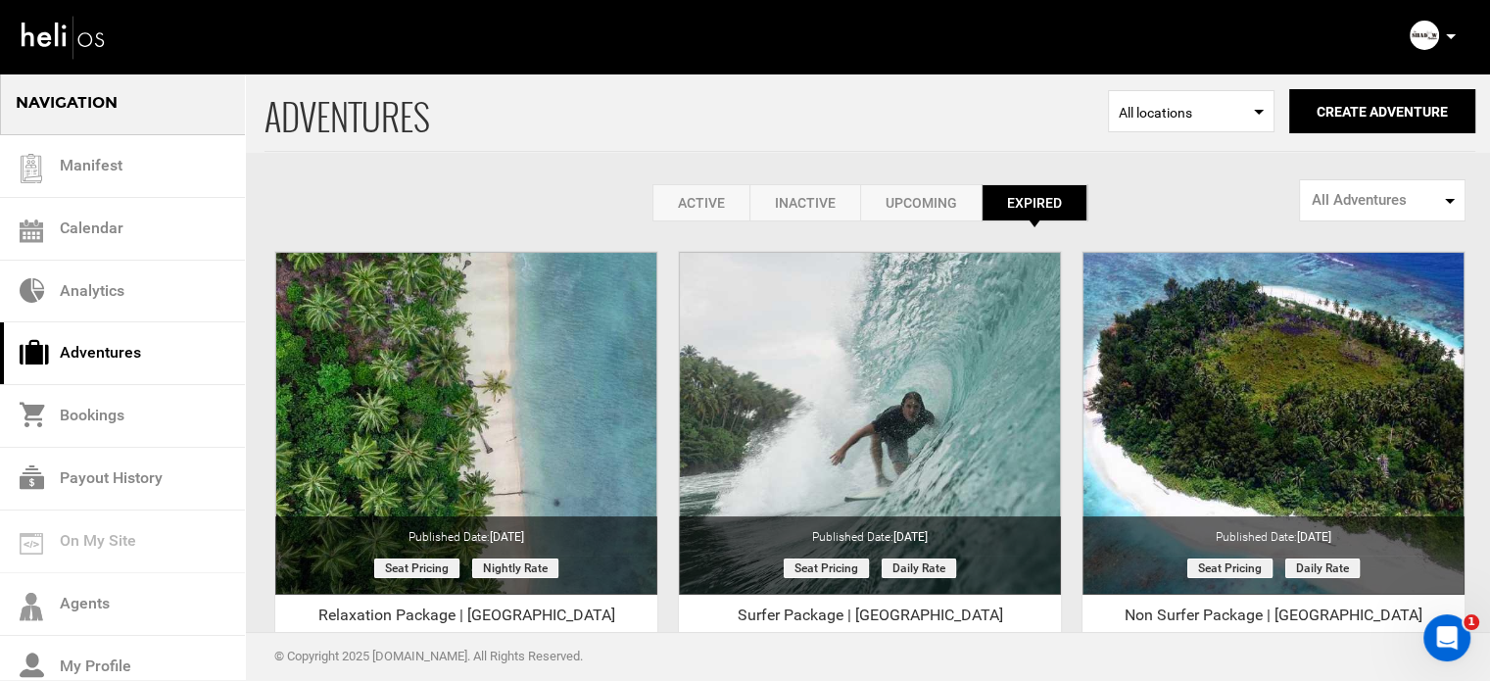
click at [568, 171] on div "Active Inactive Upcoming Expired Active Active Inactive Upcoming Expired Active…" at bounding box center [870, 147] width 1211 height 150
click at [509, 211] on div "Active Inactive Upcoming Expired Active Active Inactive Upcoming Expired Active…" at bounding box center [870, 202] width 1211 height 37
